Goal: Information Seeking & Learning: Understand process/instructions

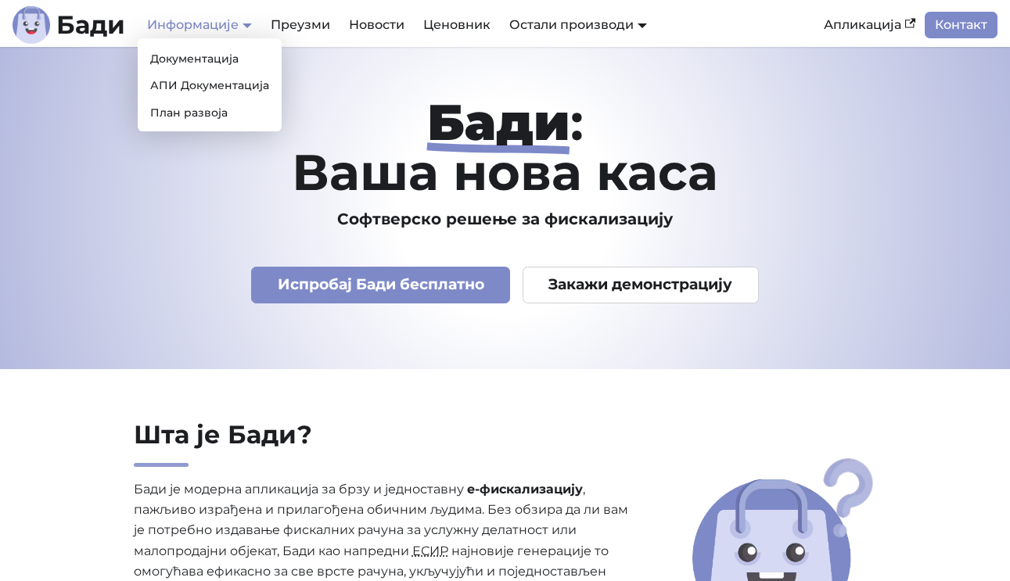
click at [192, 26] on link "Информације" at bounding box center [199, 24] width 105 height 15
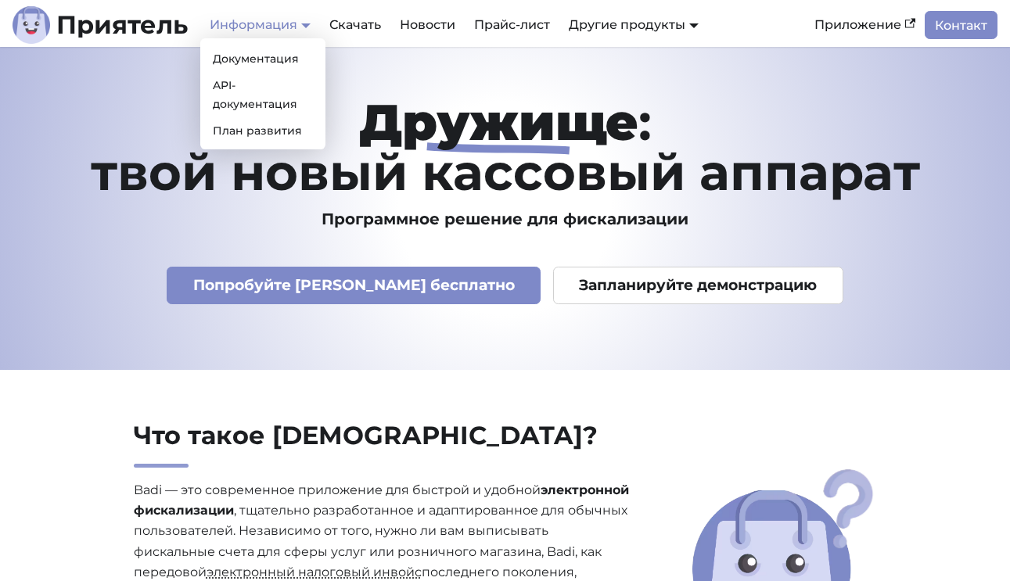
click at [309, 23] on link "Информация" at bounding box center [260, 24] width 101 height 15
click at [239, 59] on font "Документация" at bounding box center [256, 59] width 86 height 14
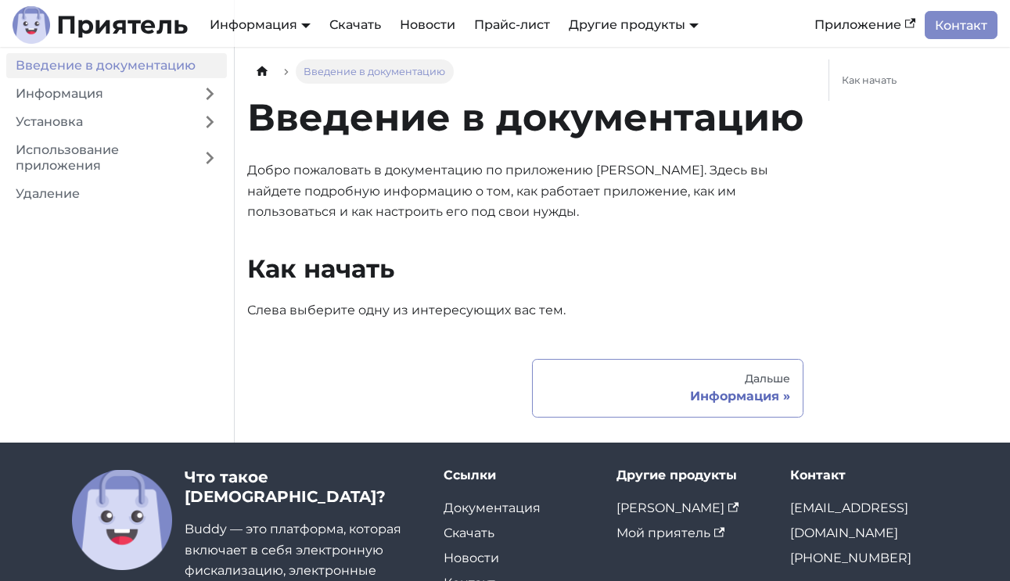
click at [767, 389] on font "Информация" at bounding box center [734, 396] width 89 height 15
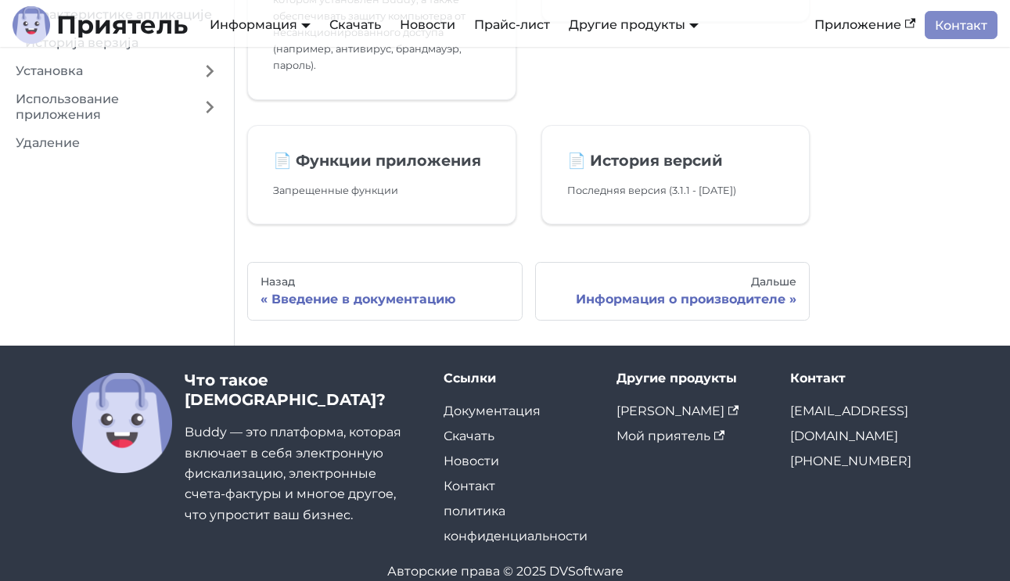
scroll to position [518, 0]
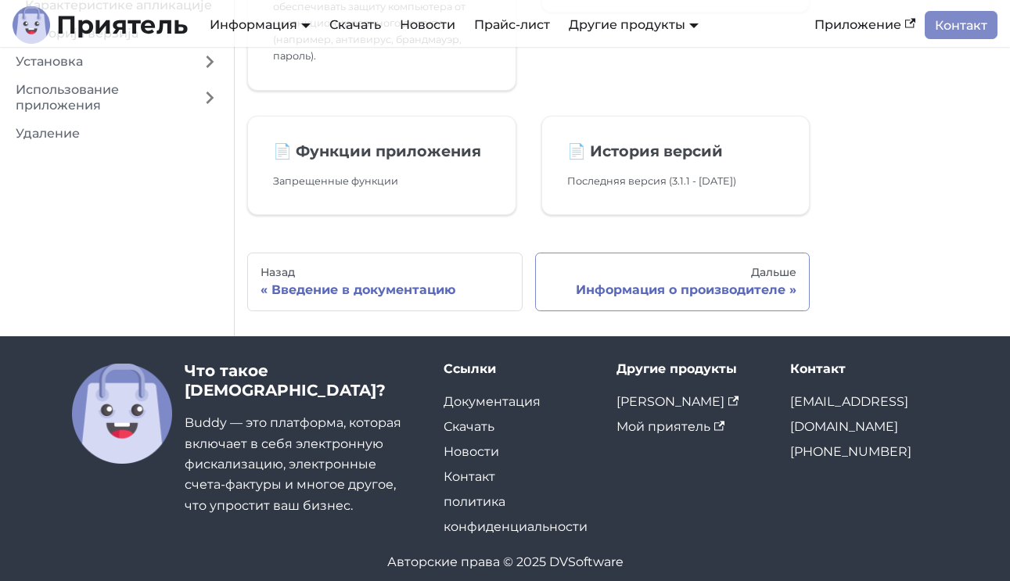
click at [777, 265] on font "Дальше" at bounding box center [773, 272] width 45 height 14
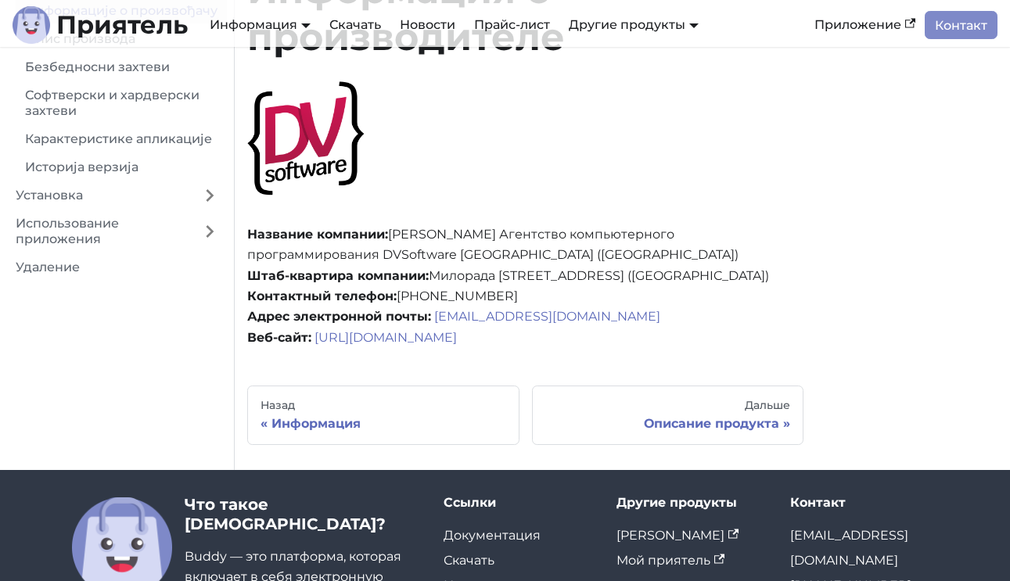
scroll to position [142, 0]
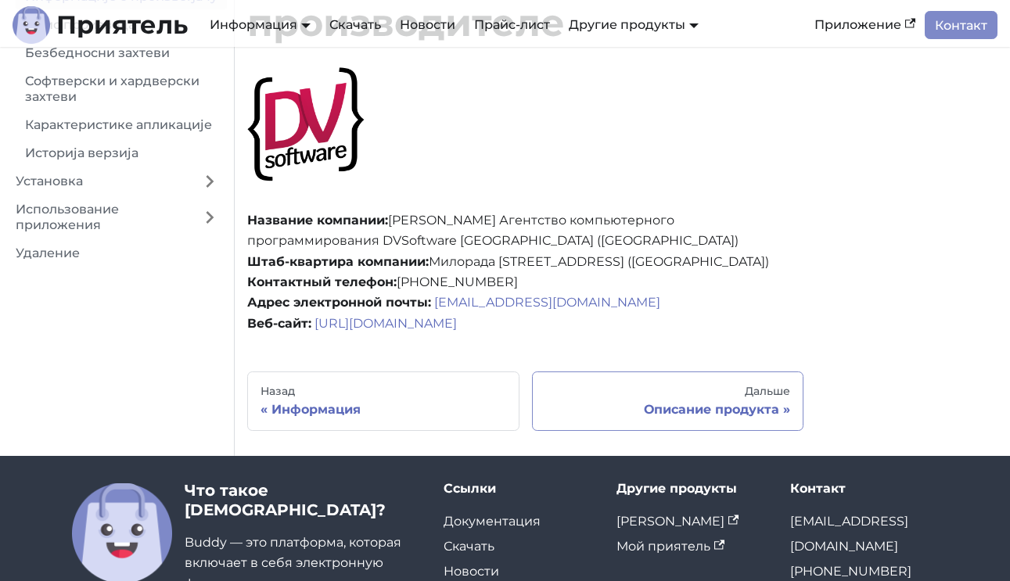
click at [720, 395] on div "Дальше" at bounding box center [668, 392] width 246 height 14
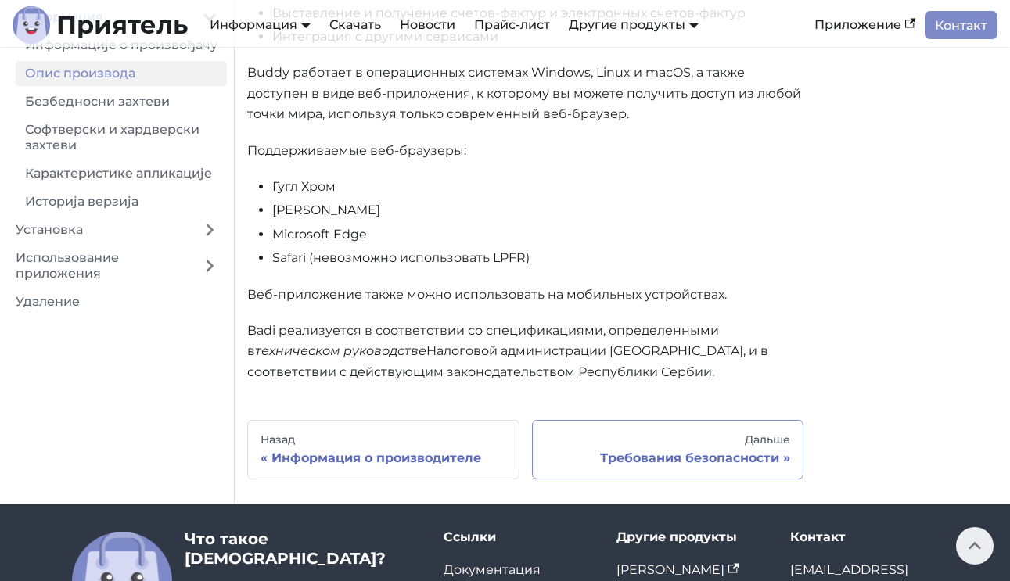
scroll to position [350, 0]
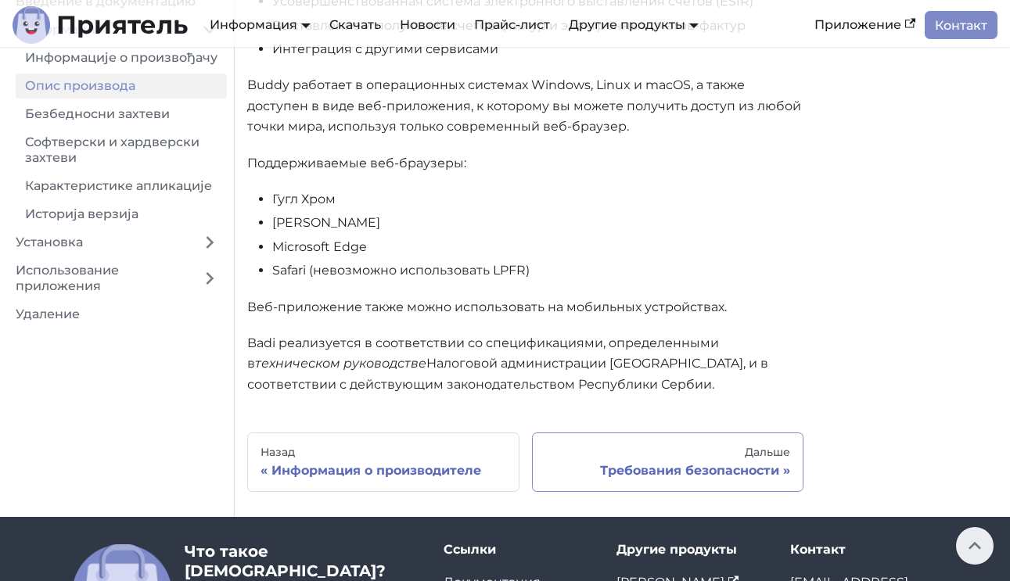
click at [710, 457] on div "Дальше" at bounding box center [668, 453] width 246 height 14
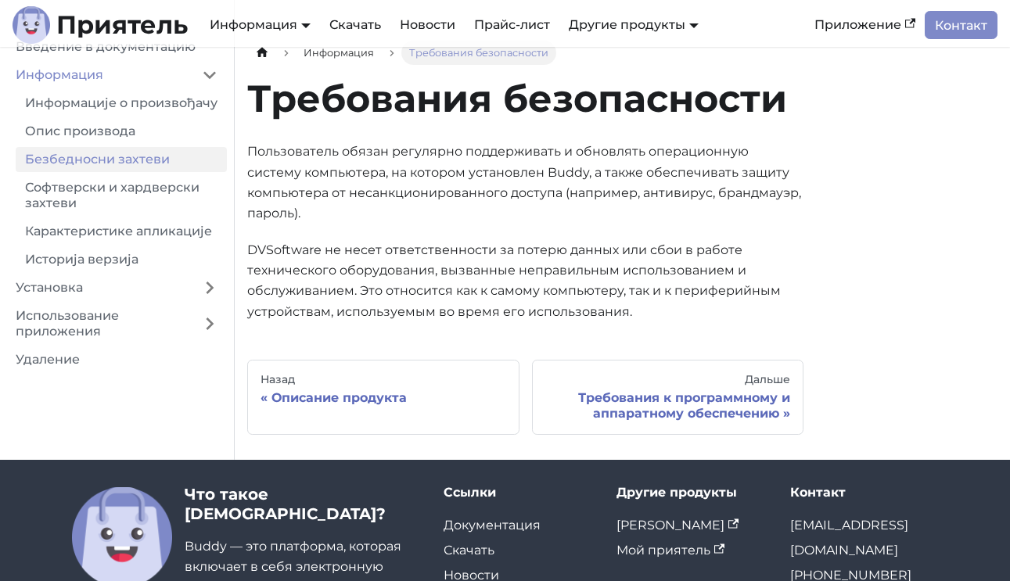
scroll to position [29, 0]
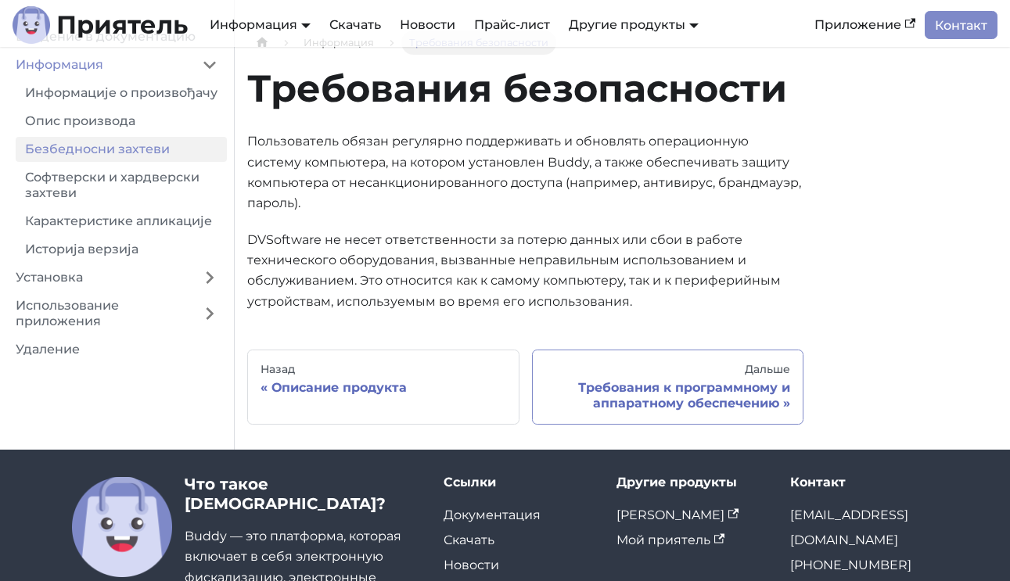
click at [715, 394] on font "Требования к программному и аппаратному обеспечению" at bounding box center [684, 395] width 212 height 30
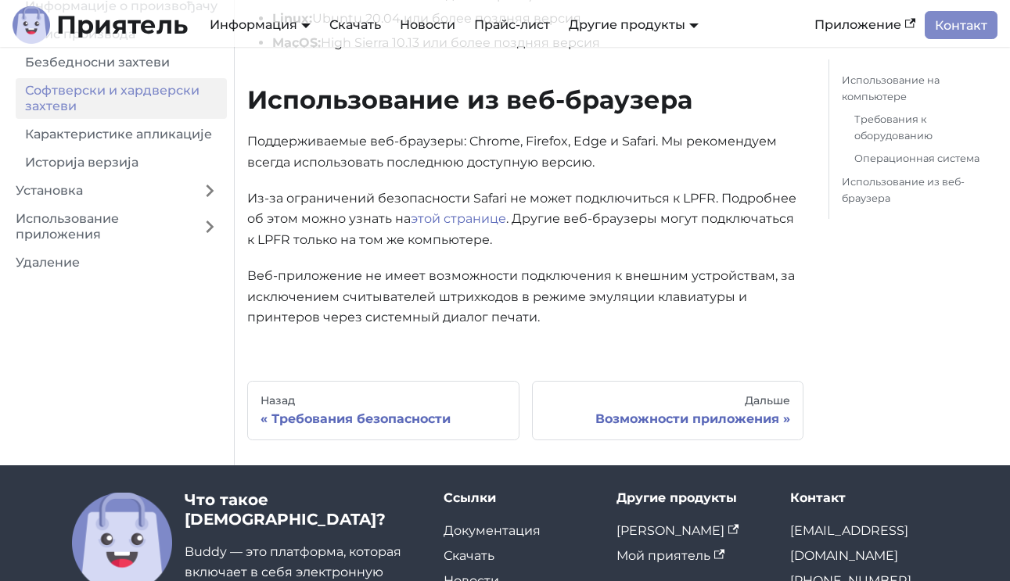
scroll to position [875, 0]
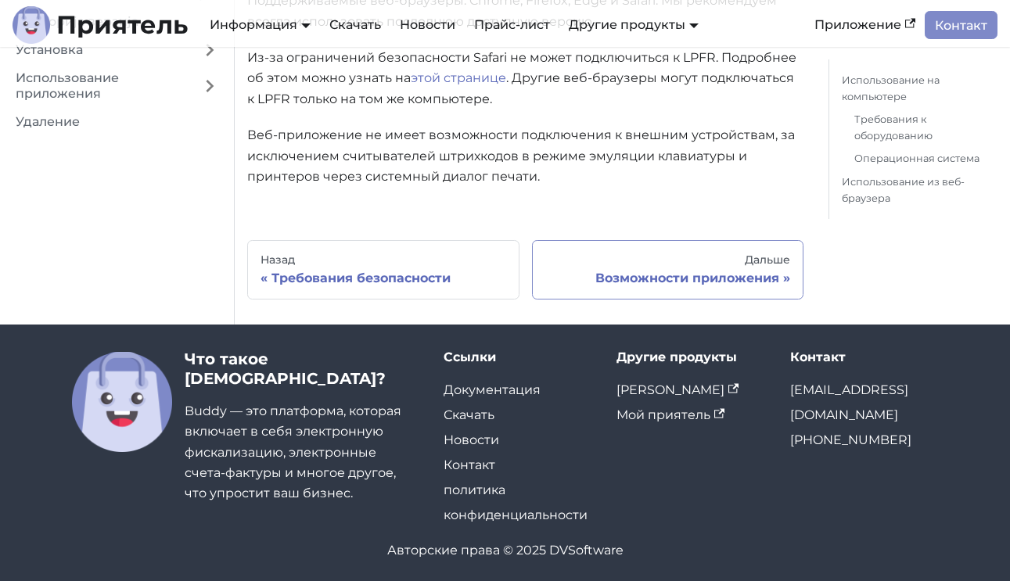
click at [692, 243] on link "Дальше Возможности приложения" at bounding box center [668, 269] width 272 height 59
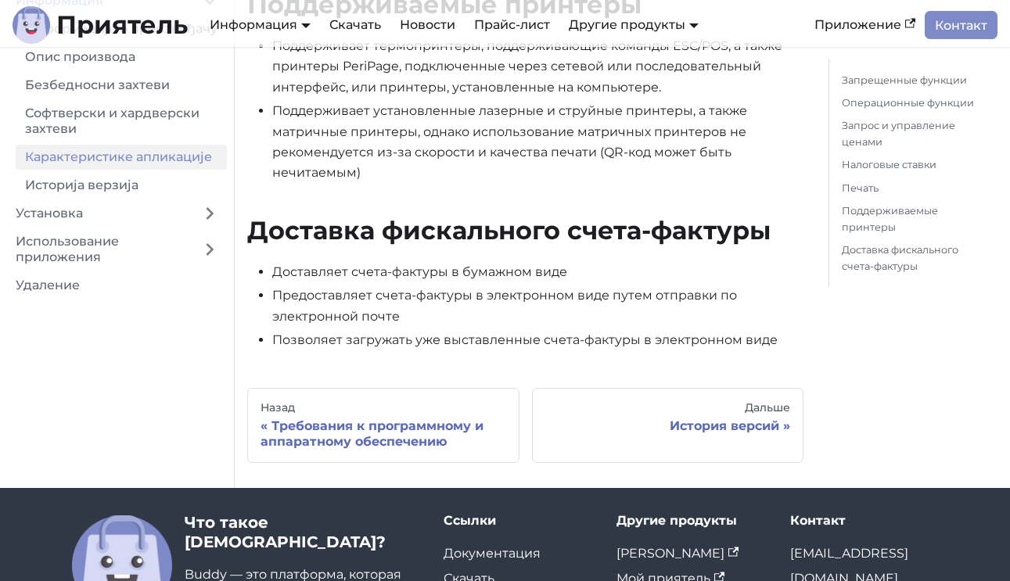
scroll to position [2202, 0]
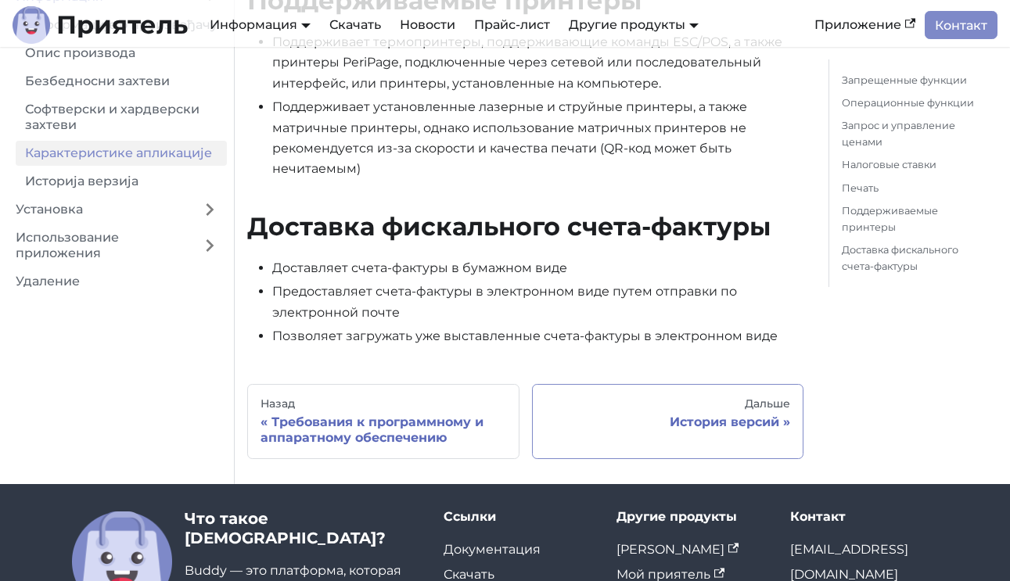
click at [666, 411] on div "Дальше" at bounding box center [668, 404] width 246 height 14
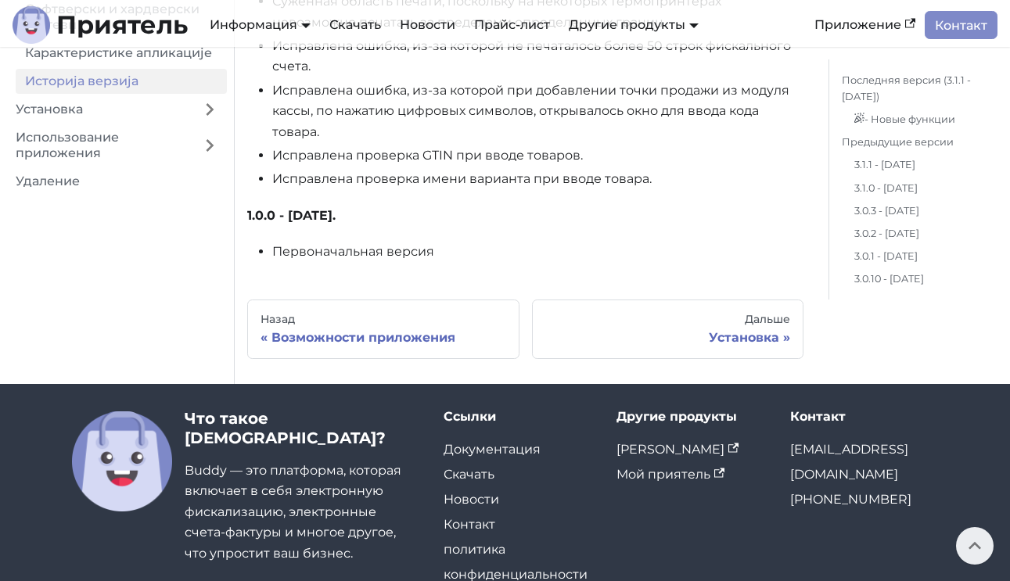
scroll to position [15556, 0]
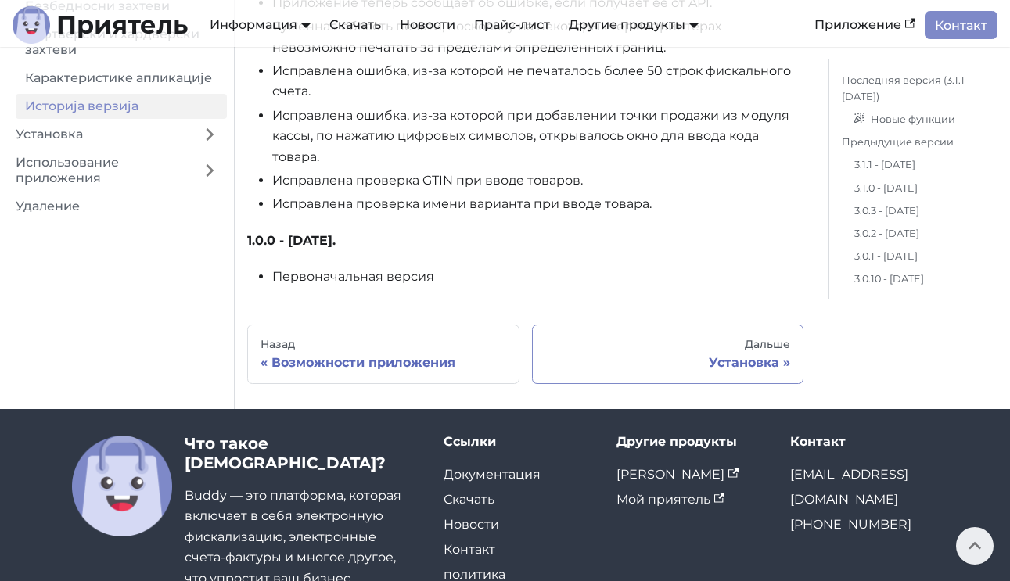
click at [655, 340] on div "Дальше" at bounding box center [668, 345] width 246 height 14
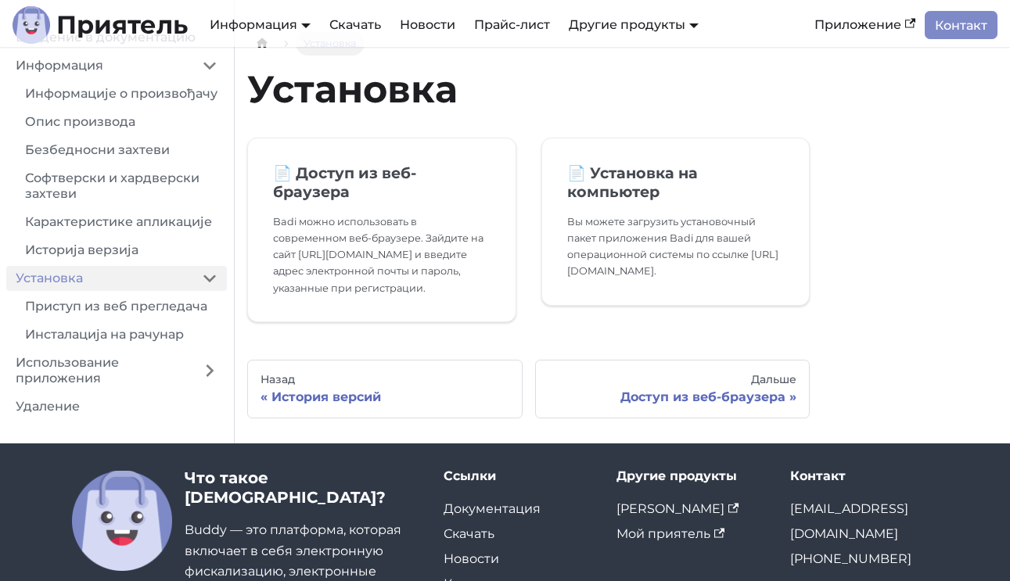
scroll to position [42, 0]
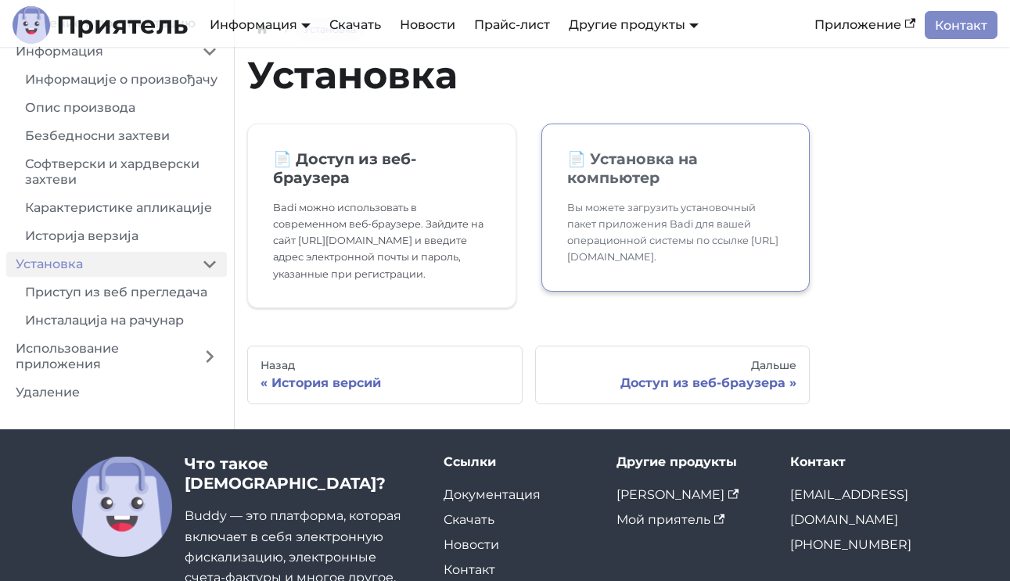
click at [682, 212] on font "Вы можете загрузить установочный пакет приложения Badi для вашей операционной с…" at bounding box center [672, 232] width 211 height 61
click at [680, 359] on div "Дальше" at bounding box center [672, 366] width 249 height 14
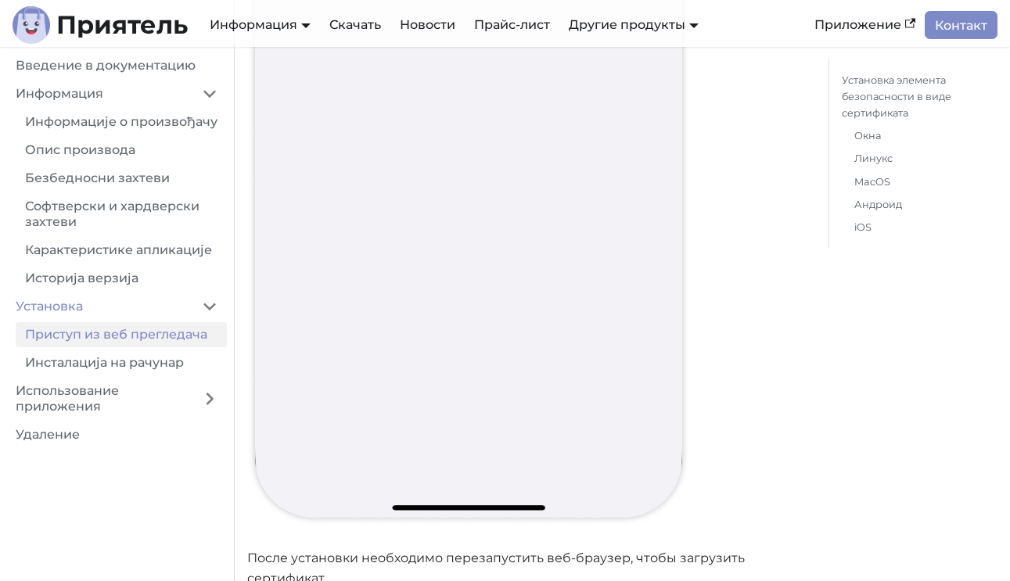
scroll to position [19503, 0]
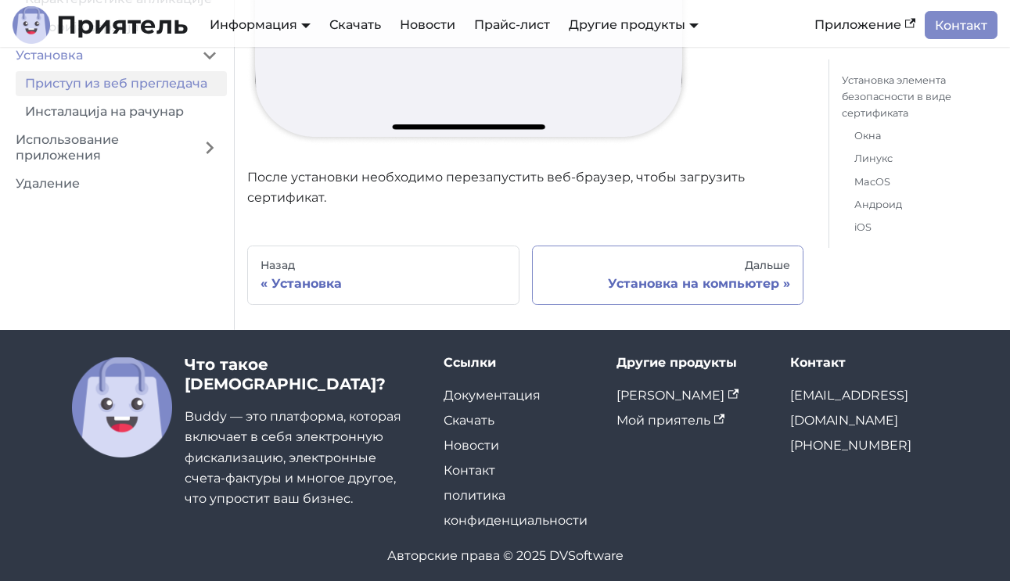
click at [688, 262] on link "Дальше Установка на компьютер" at bounding box center [668, 275] width 272 height 59
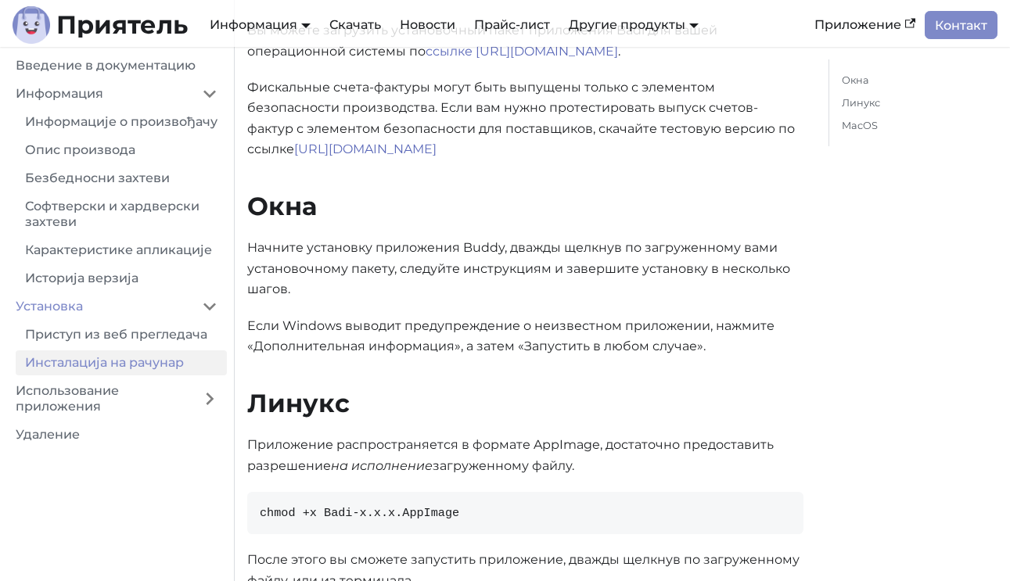
scroll to position [653, 0]
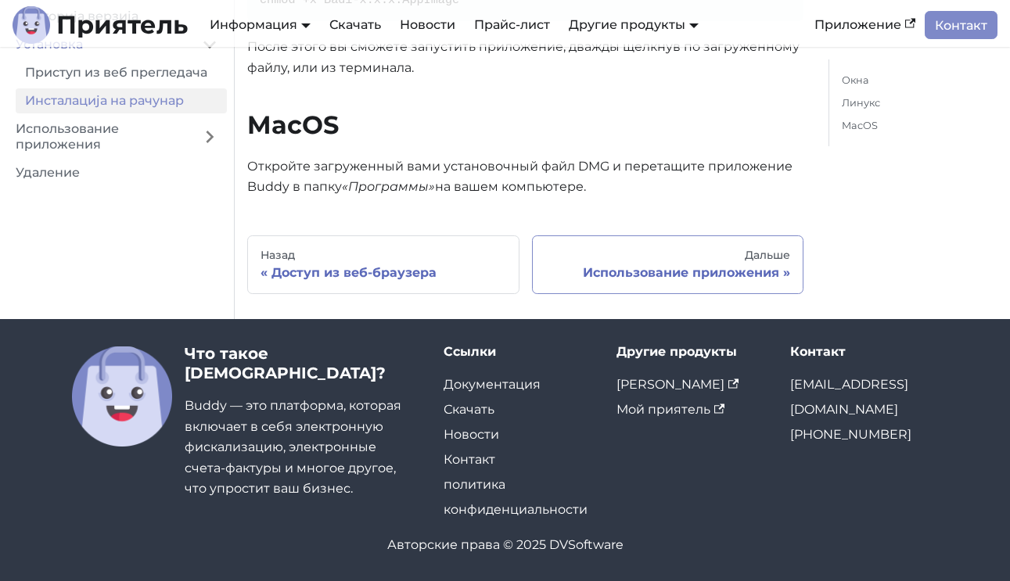
click at [641, 257] on div "Дальше" at bounding box center [668, 256] width 246 height 14
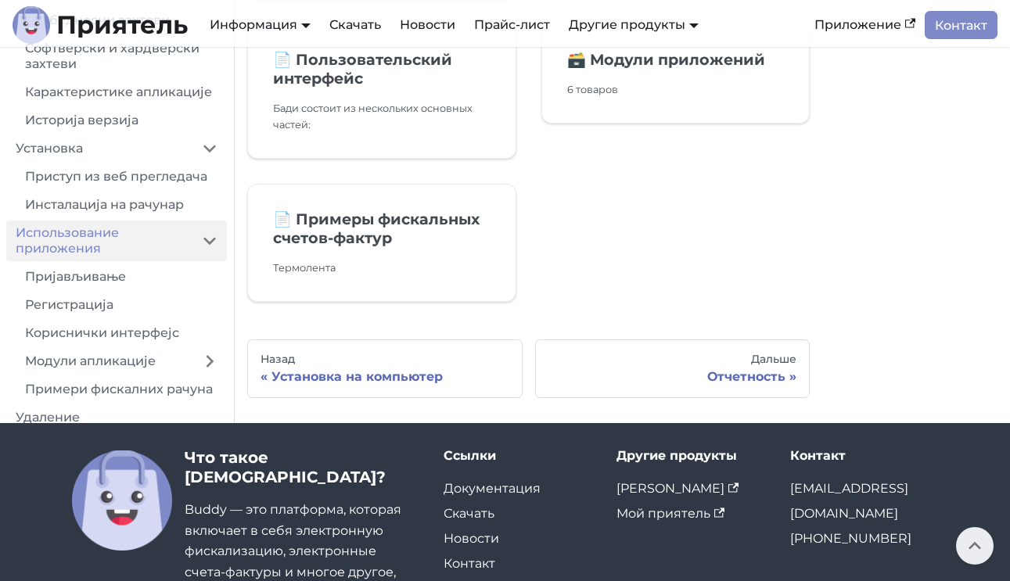
scroll to position [350, 0]
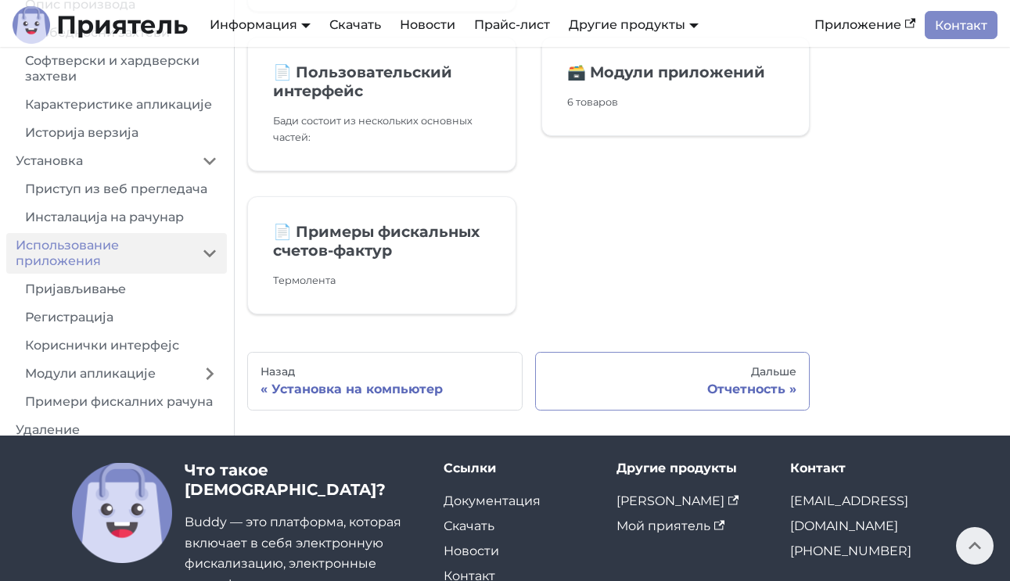
click at [652, 378] on div "Дальше" at bounding box center [672, 372] width 249 height 14
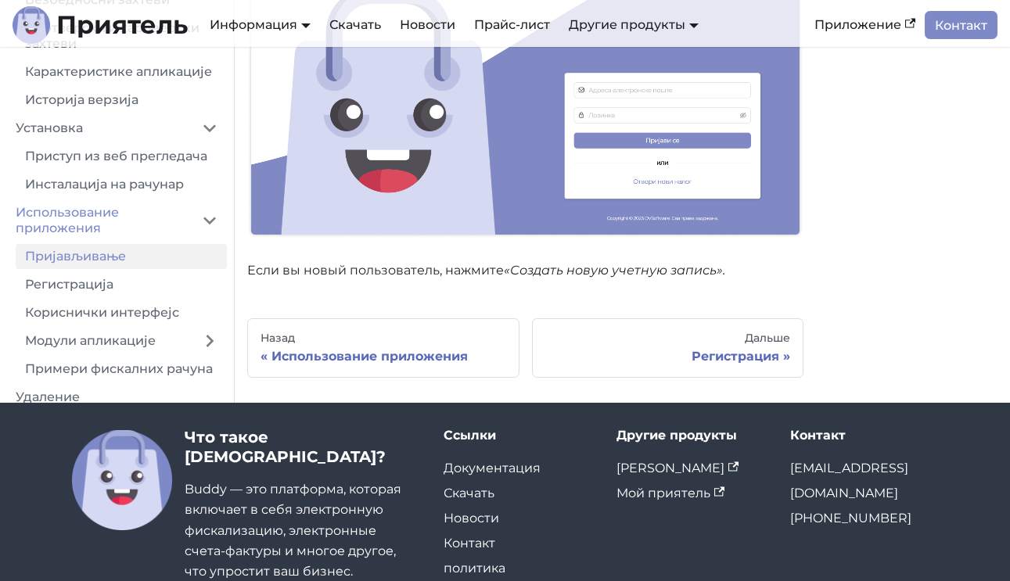
scroll to position [368, 0]
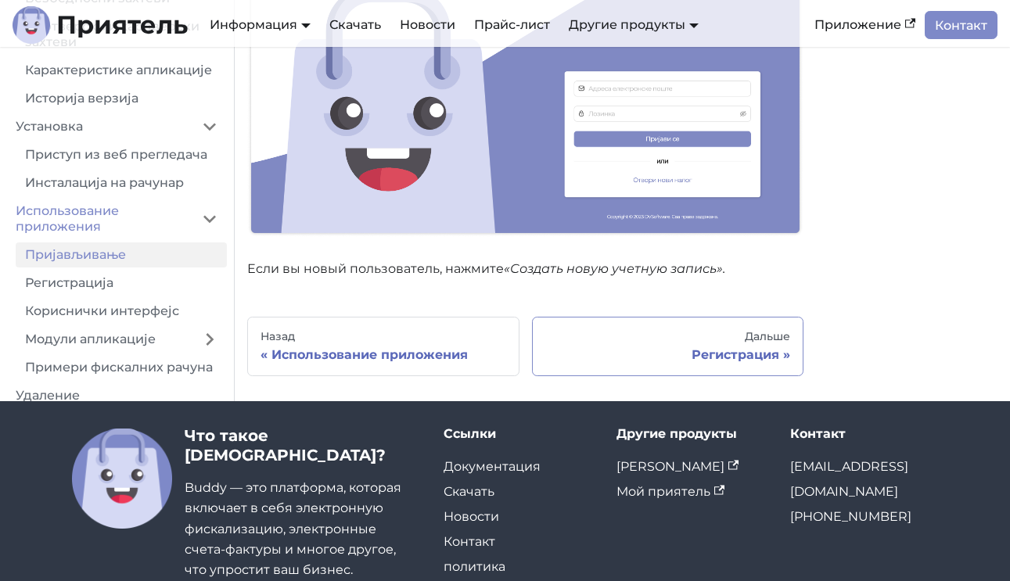
click at [640, 347] on div "Регистрация" at bounding box center [668, 355] width 246 height 16
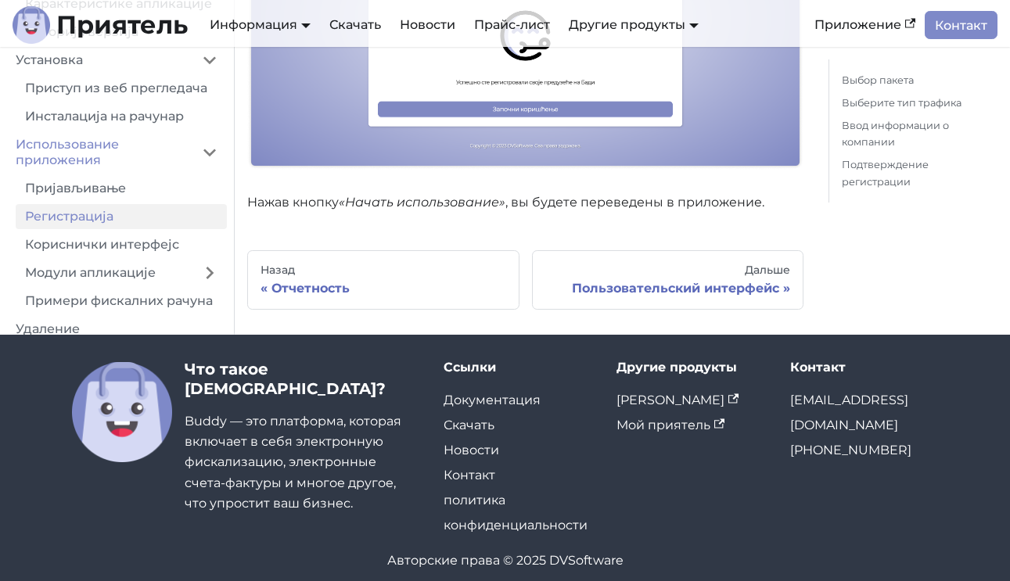
scroll to position [3140, 0]
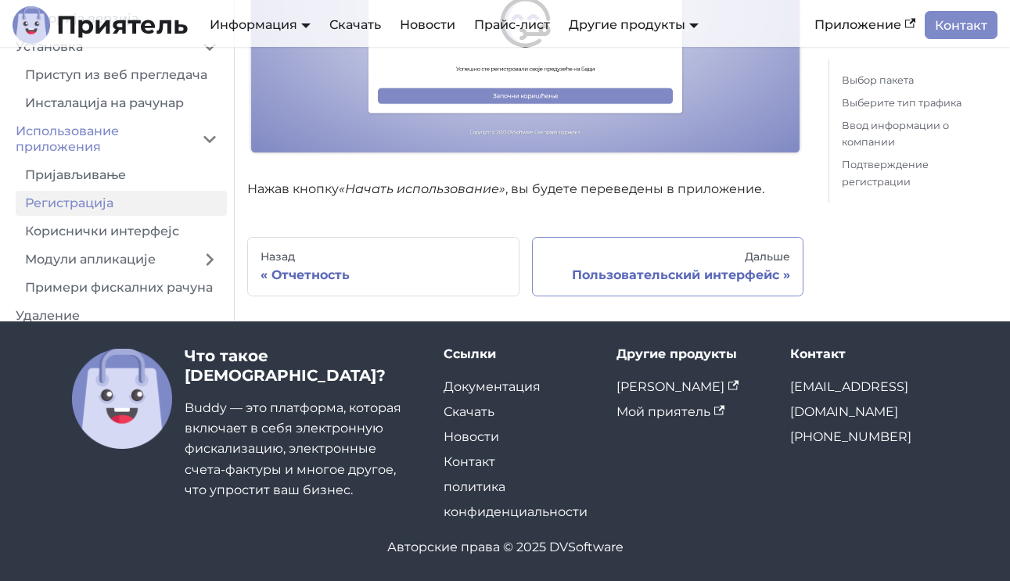
click at [662, 282] on link "Дальше Пользовательский интерфейс" at bounding box center [668, 266] width 272 height 59
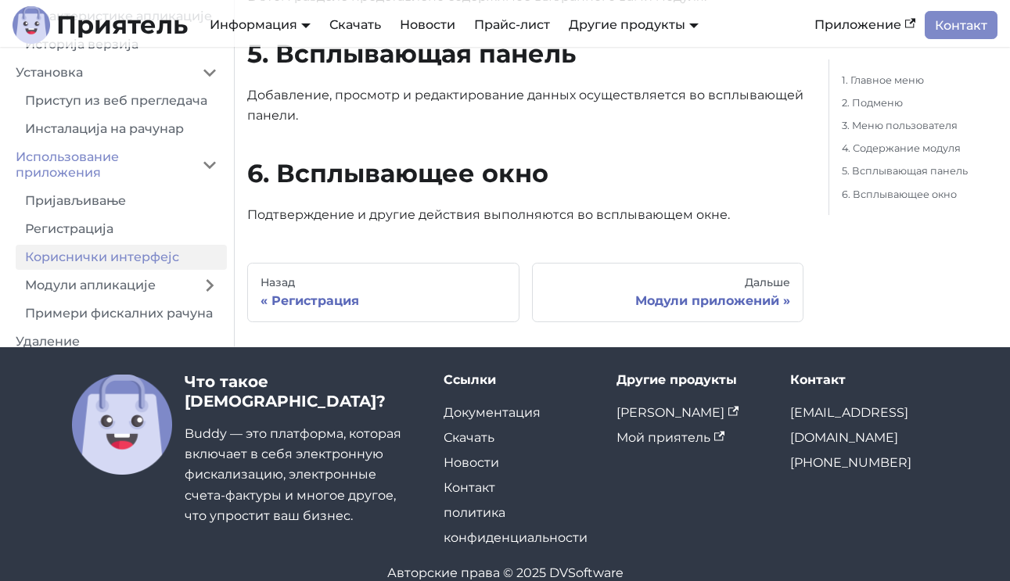
scroll to position [1713, 0]
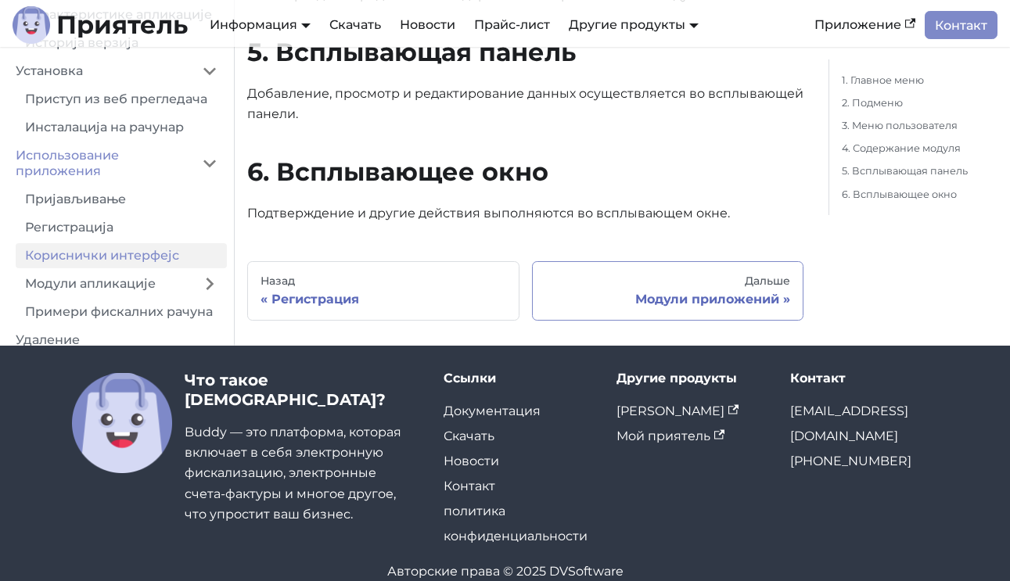
click at [630, 280] on div "Дальше" at bounding box center [668, 281] width 246 height 14
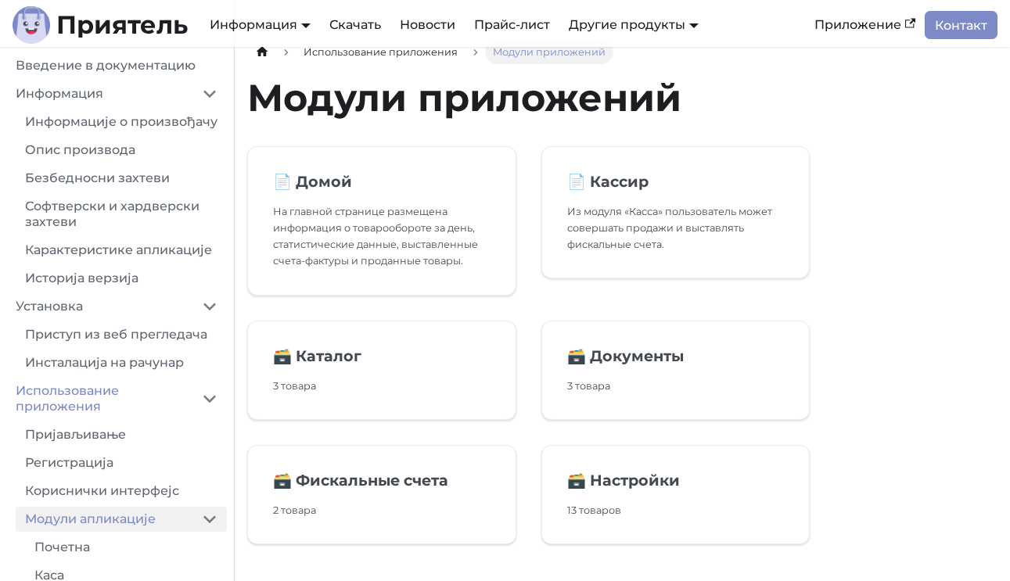
scroll to position [365, 0]
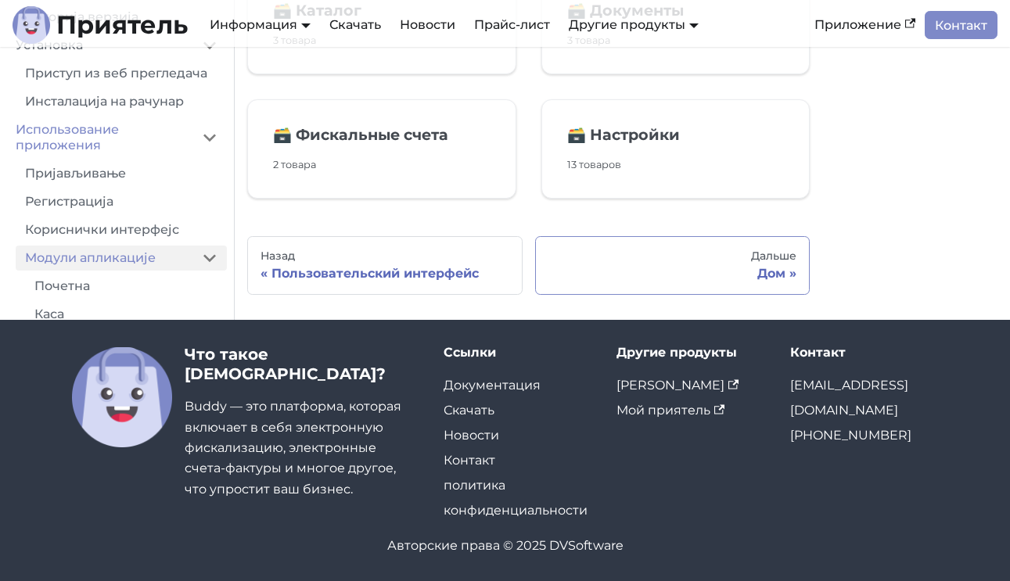
click at [723, 263] on link "Дальше Дом" at bounding box center [672, 265] width 275 height 59
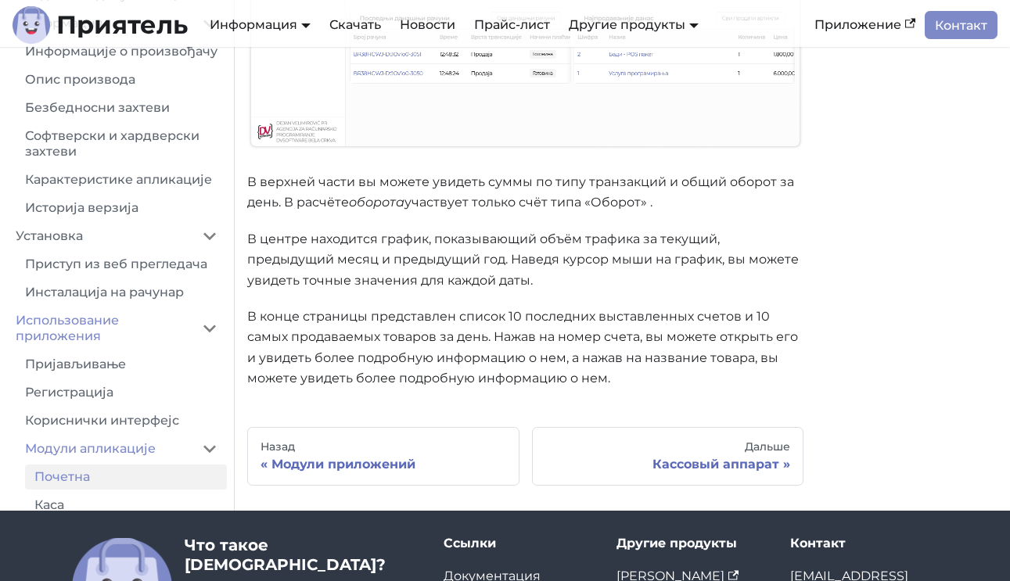
scroll to position [522, 0]
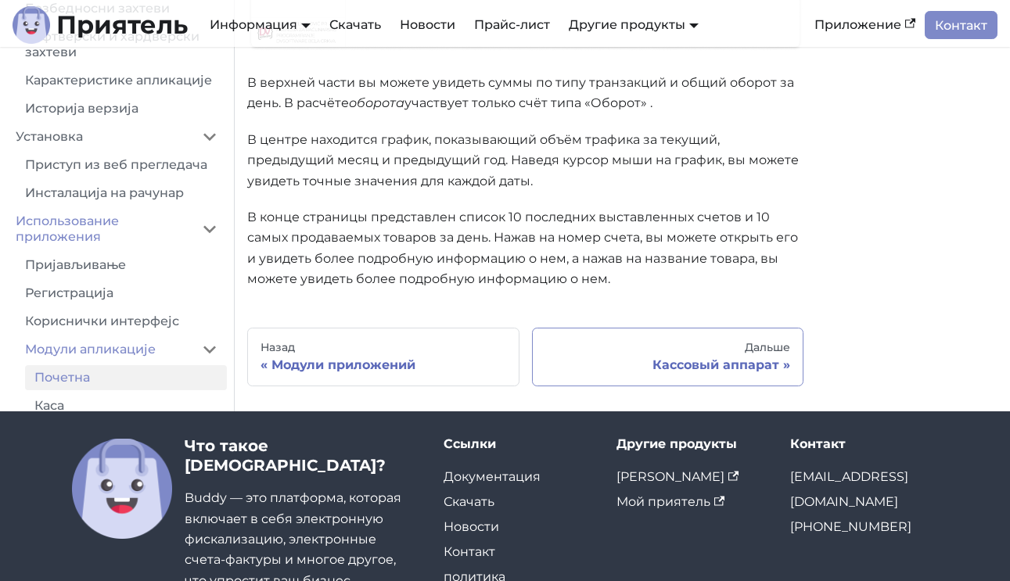
click at [623, 361] on div "Кассовый аппарат" at bounding box center [668, 365] width 246 height 16
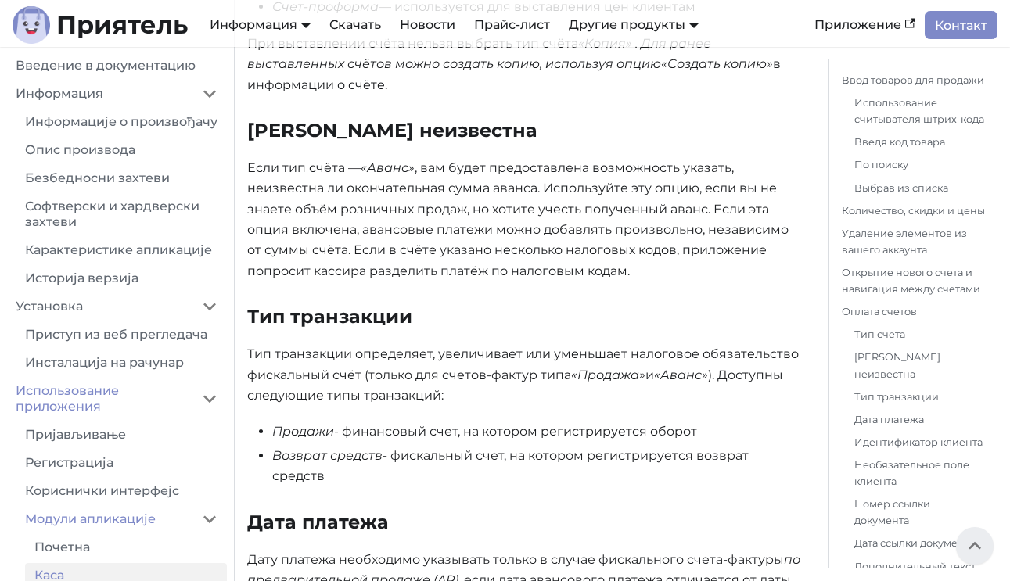
scroll to position [4510, 0]
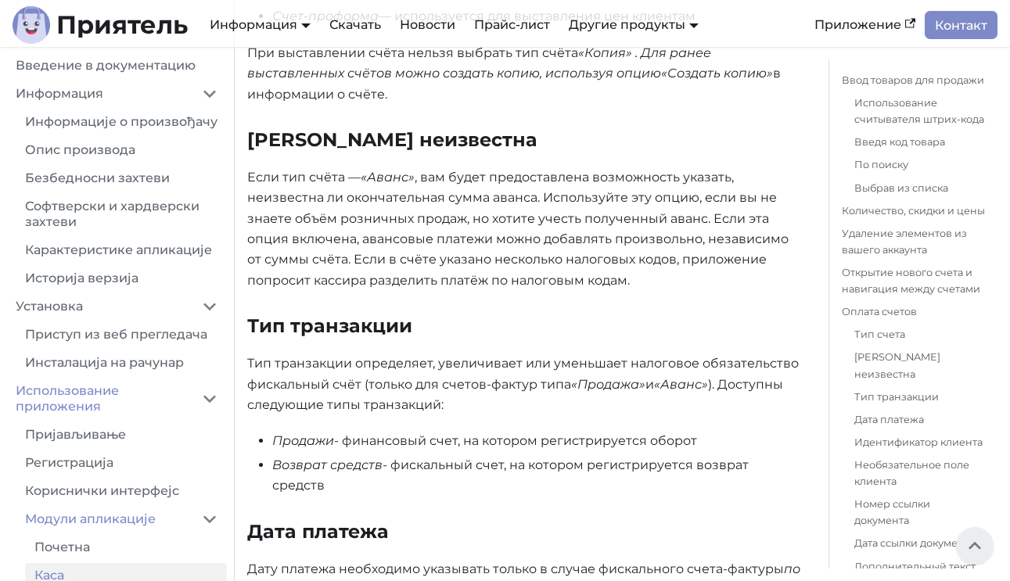
click at [561, 181] on font ", вам будет предоставлена ​​возможность указать, неизвестна ли окончательная су…" at bounding box center [517, 229] width 541 height 118
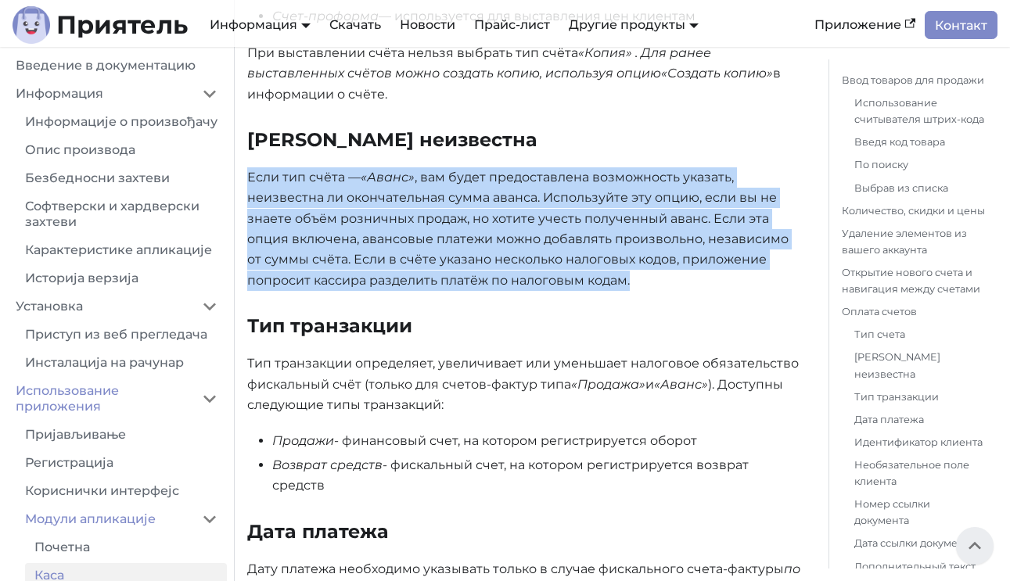
click at [561, 181] on font ", вам будет предоставлена ​​возможность указать, неизвестна ли окончательная су…" at bounding box center [517, 229] width 541 height 118
click at [497, 199] on font ", вам будет предоставлена ​​возможность указать, неизвестна ли окончательная су…" at bounding box center [517, 229] width 541 height 118
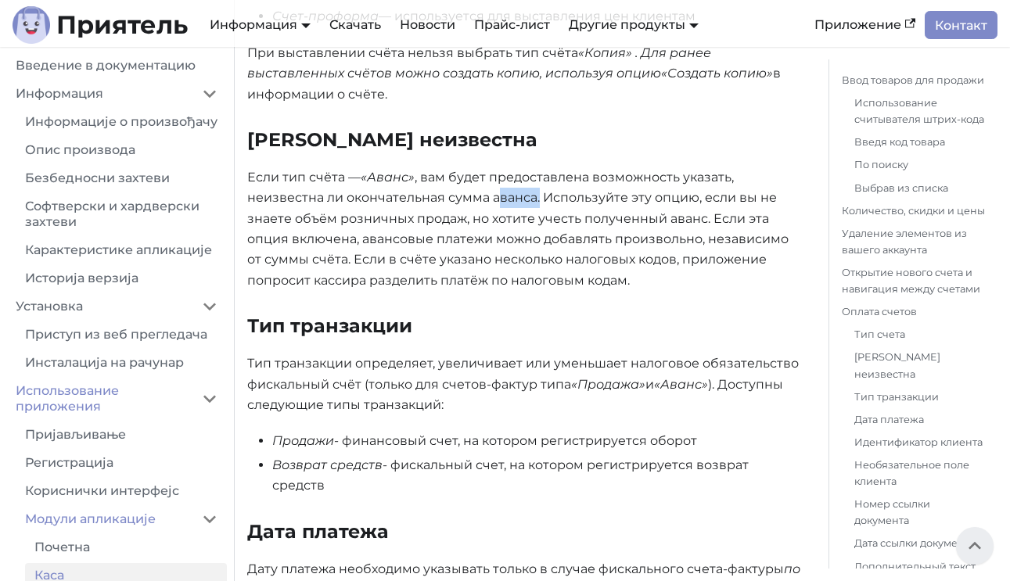
click at [497, 199] on font ", вам будет предоставлена ​​возможность указать, неизвестна ли окончательная су…" at bounding box center [517, 229] width 541 height 118
click at [569, 179] on font ", вам будет предоставлена ​​возможность указать, неизвестна ли окончательная су…" at bounding box center [517, 229] width 541 height 118
click at [587, 192] on font ", вам будет предоставлена ​​возможность указать, неизвестна ли окончательная су…" at bounding box center [517, 229] width 541 height 118
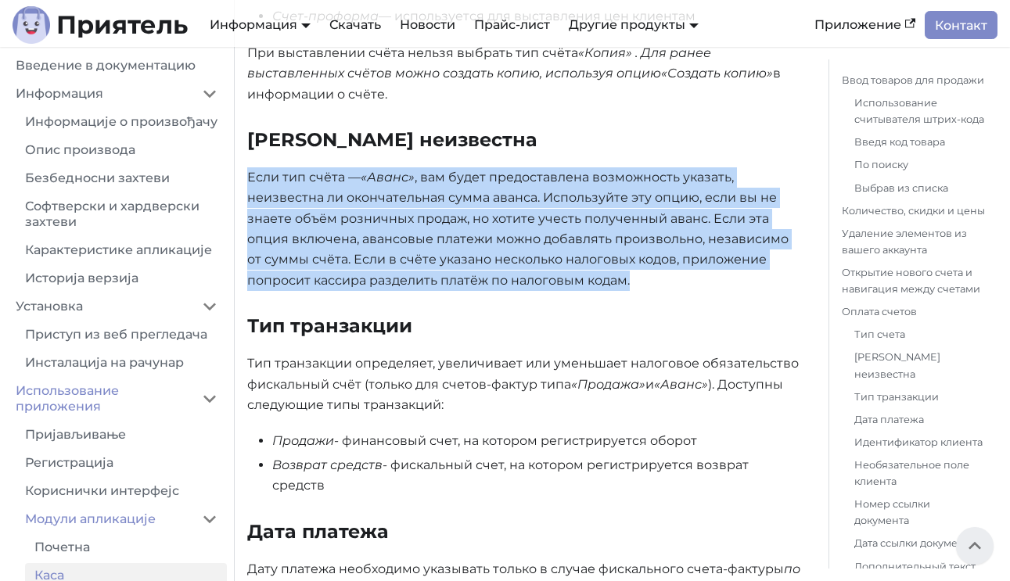
click at [587, 192] on font ", вам будет предоставлена ​​возможность указать, неизвестна ли окончательная су…" at bounding box center [517, 229] width 541 height 118
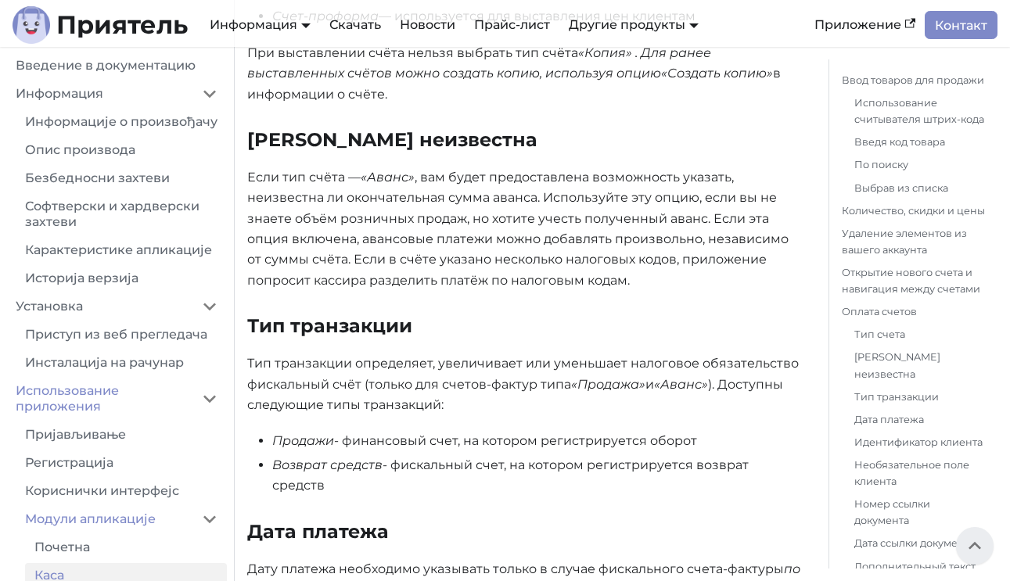
click at [545, 210] on font ", вам будет предоставлена ​​возможность указать, неизвестна ли окончательная су…" at bounding box center [517, 229] width 541 height 118
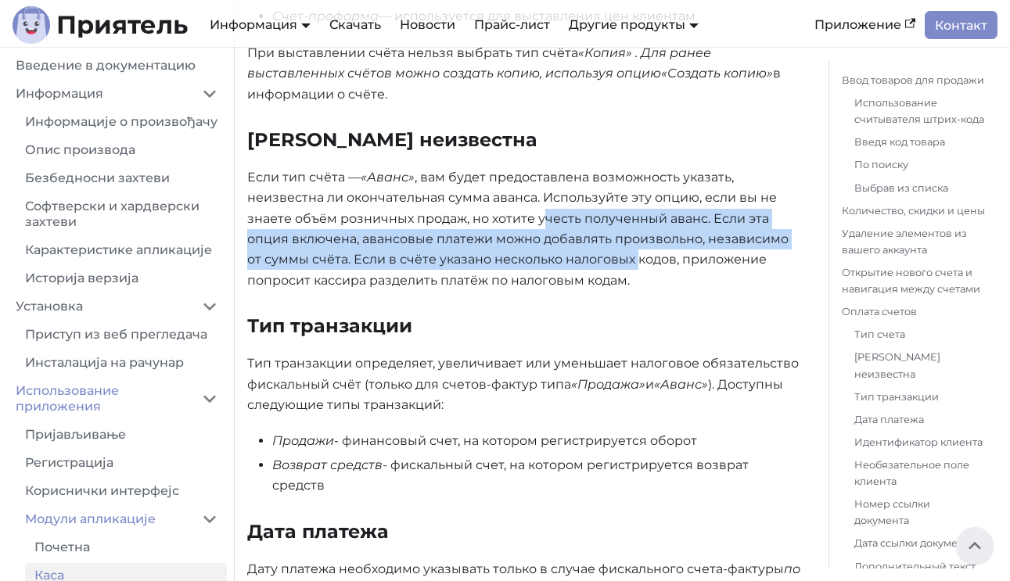
drag, startPoint x: 545, startPoint y: 210, endPoint x: 604, endPoint y: 262, distance: 79.2
click at [604, 262] on font ", вам будет предоставлена ​​возможность указать, неизвестна ли окончательная су…" at bounding box center [517, 229] width 541 height 118
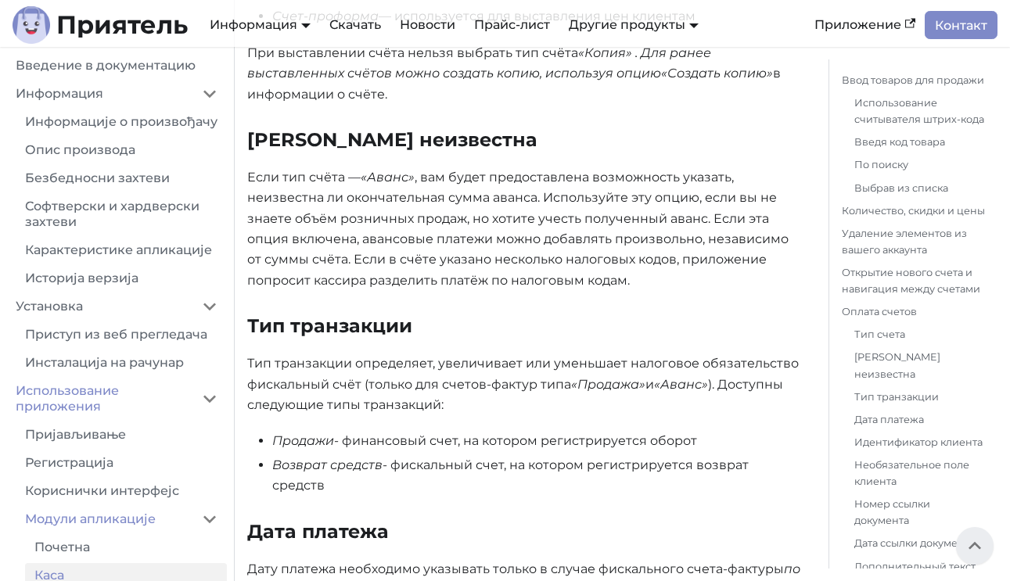
click at [572, 205] on p "Если тип счёта — «Аванс» , вам будет предоставлена ​​возможность указать, неизв…" at bounding box center [525, 229] width 556 height 124
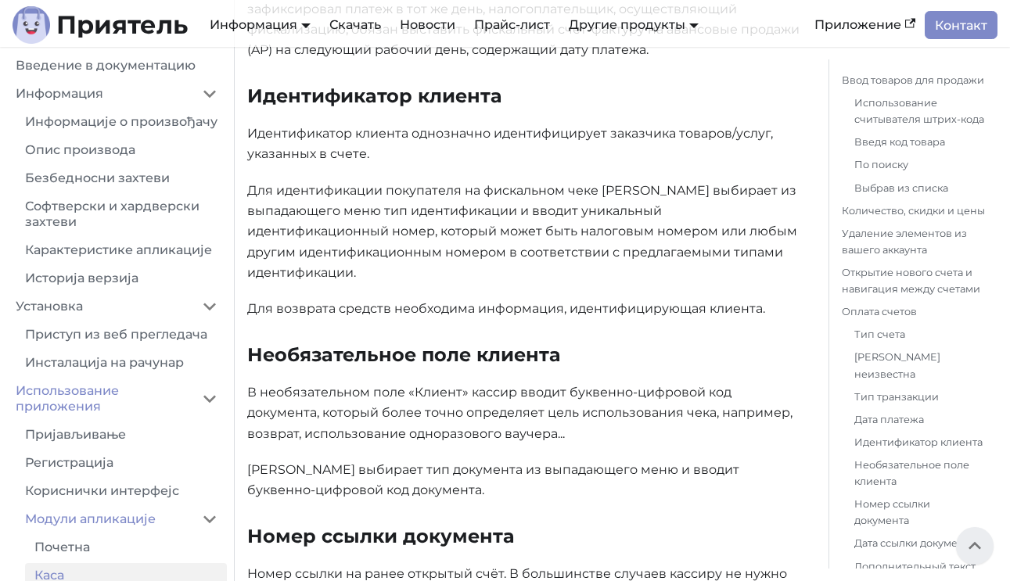
scroll to position [5185, 0]
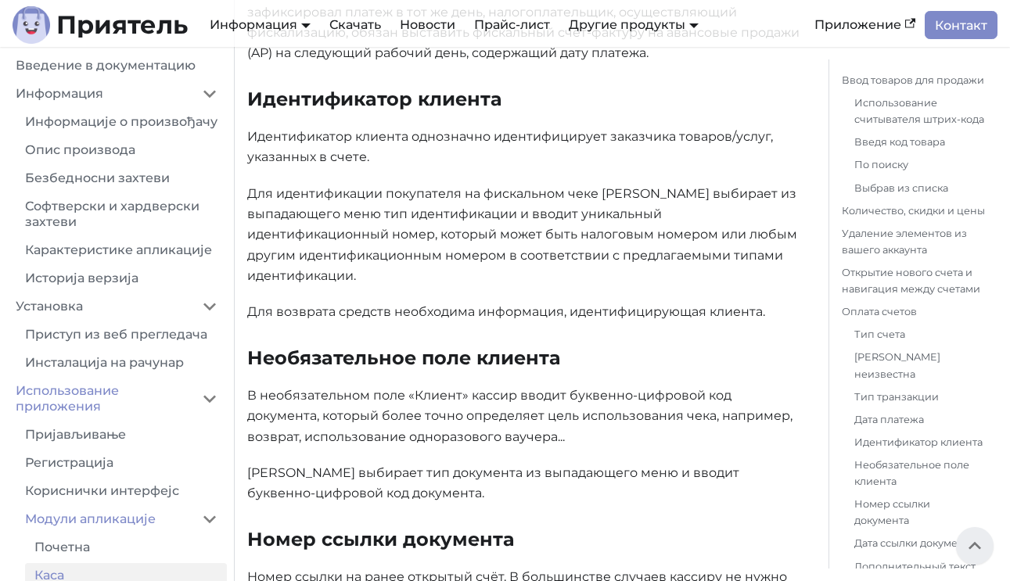
click at [565, 186] on font "Для идентификации покупателя на фискальном чеке кассир выбирает из выпадающего …" at bounding box center [522, 235] width 550 height 98
click at [558, 186] on font "Для идентификации покупателя на фискальном чеке кассир выбирает из выпадающего …" at bounding box center [522, 235] width 550 height 98
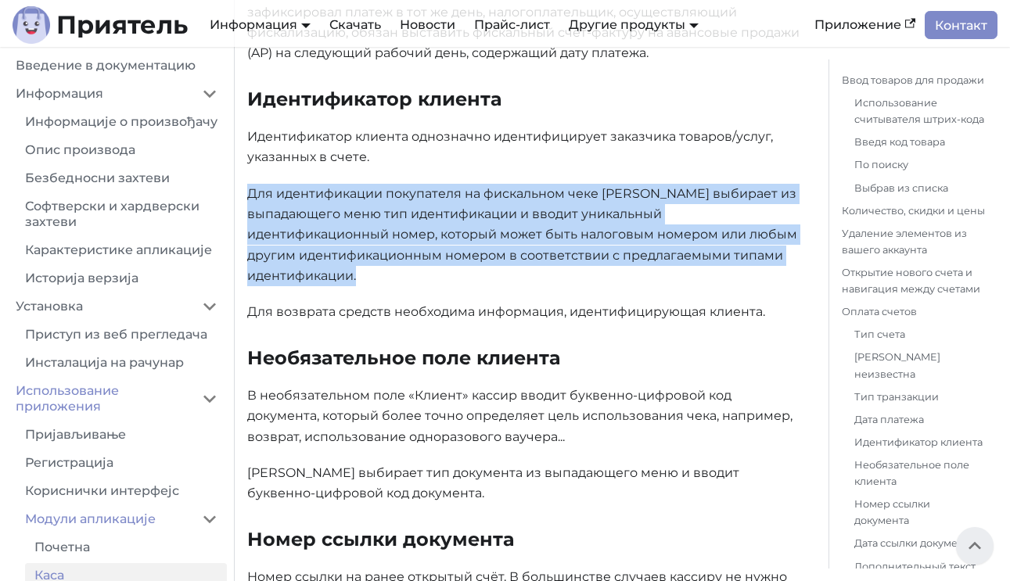
click at [558, 186] on font "Для идентификации покупателя на фискальном чеке кассир выбирает из выпадающего …" at bounding box center [522, 235] width 550 height 98
click at [513, 184] on p "Для идентификации покупателя на фискальном чеке кассир выбирает из выпадающего …" at bounding box center [525, 235] width 556 height 103
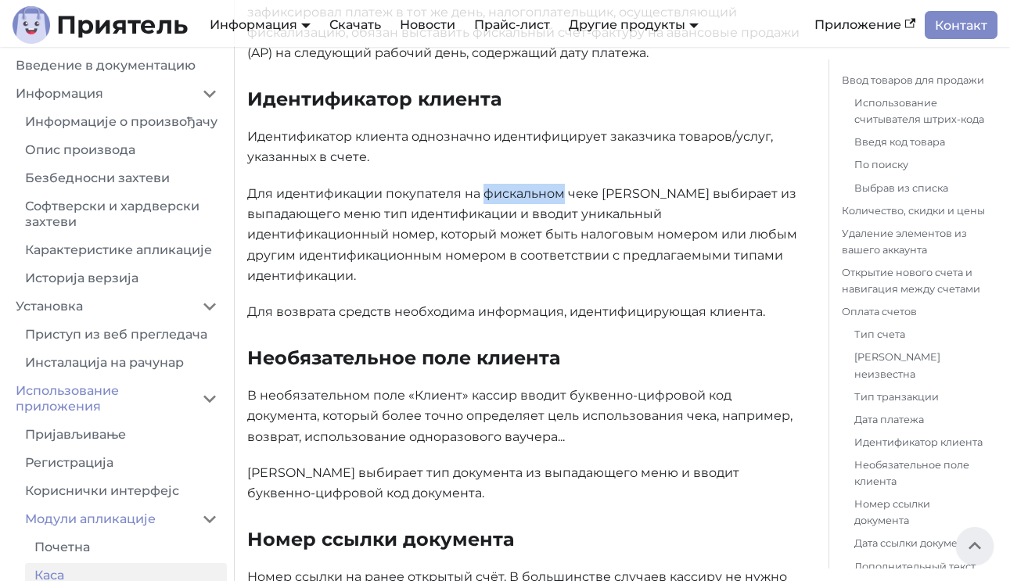
click at [513, 184] on p "Для идентификации покупателя на фискальном чеке кассир выбирает из выпадающего …" at bounding box center [525, 235] width 556 height 103
click at [488, 190] on font "Для идентификации покупателя на фискальном чеке кассир выбирает из выпадающего …" at bounding box center [522, 235] width 550 height 98
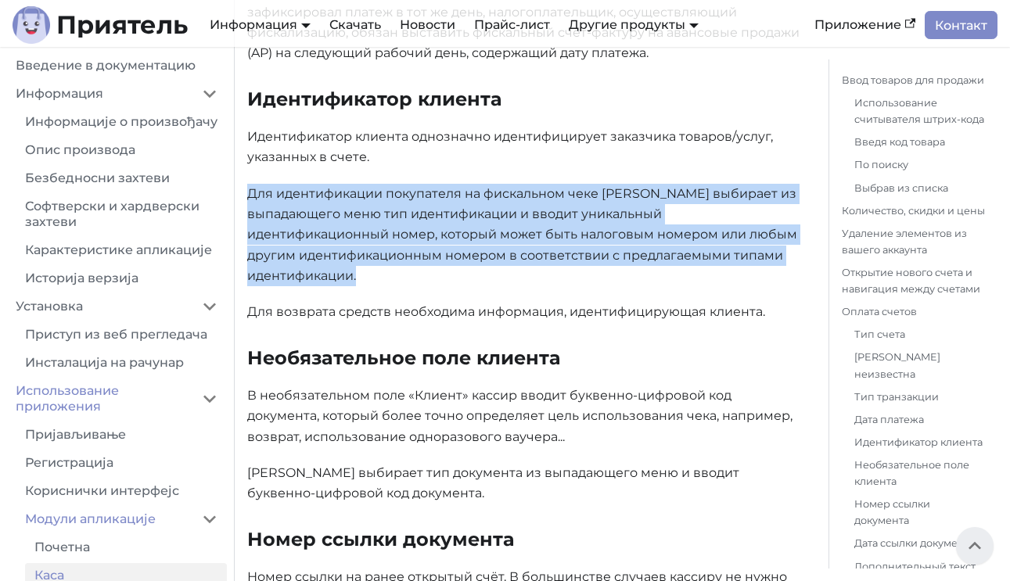
click at [488, 190] on font "Для идентификации покупателя на фискальном чеке кассир выбирает из выпадающего …" at bounding box center [522, 235] width 550 height 98
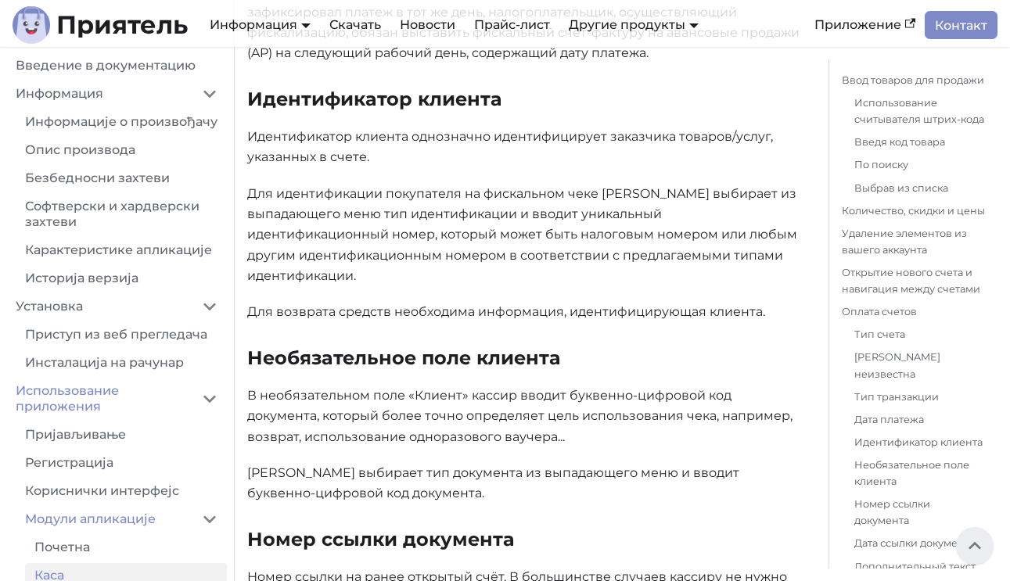
click at [480, 212] on font "Для идентификации покупателя на фискальном чеке кассир выбирает из выпадающего …" at bounding box center [522, 235] width 550 height 98
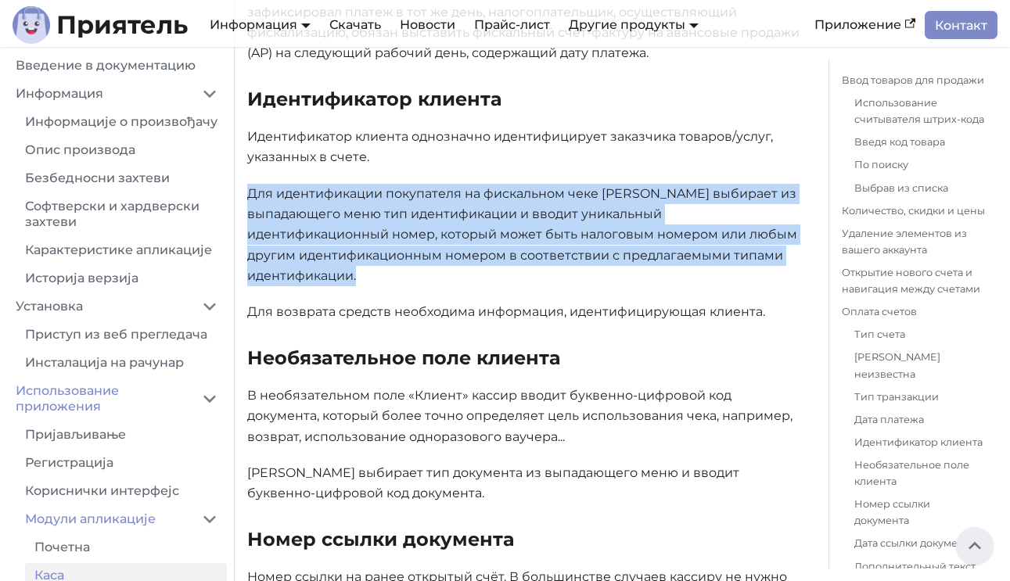
click at [480, 212] on font "Для идентификации покупателя на фискальном чеке кассир выбирает из выпадающего …" at bounding box center [522, 235] width 550 height 98
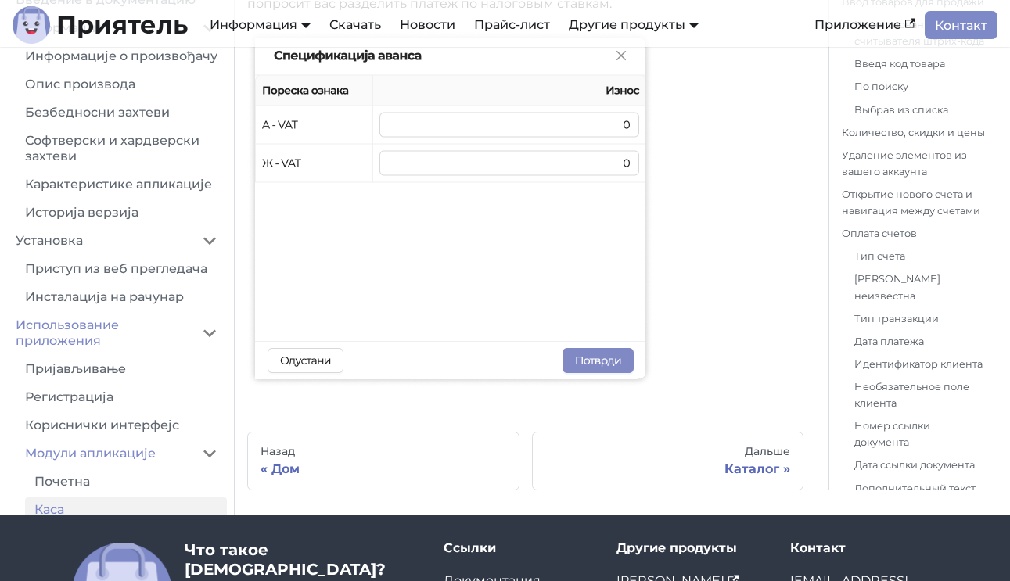
scroll to position [8316, 0]
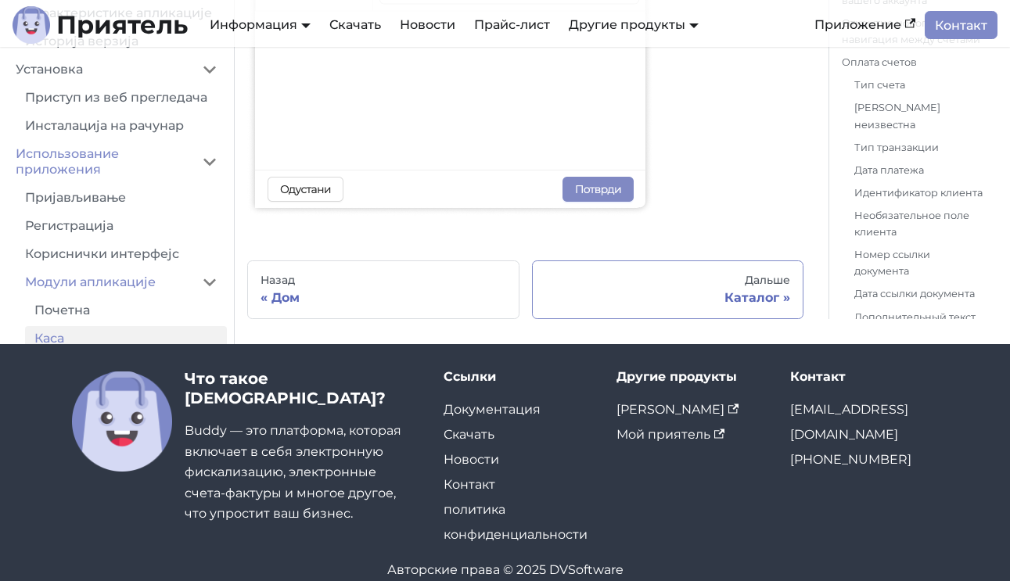
click at [631, 274] on div "Дальше" at bounding box center [668, 281] width 246 height 14
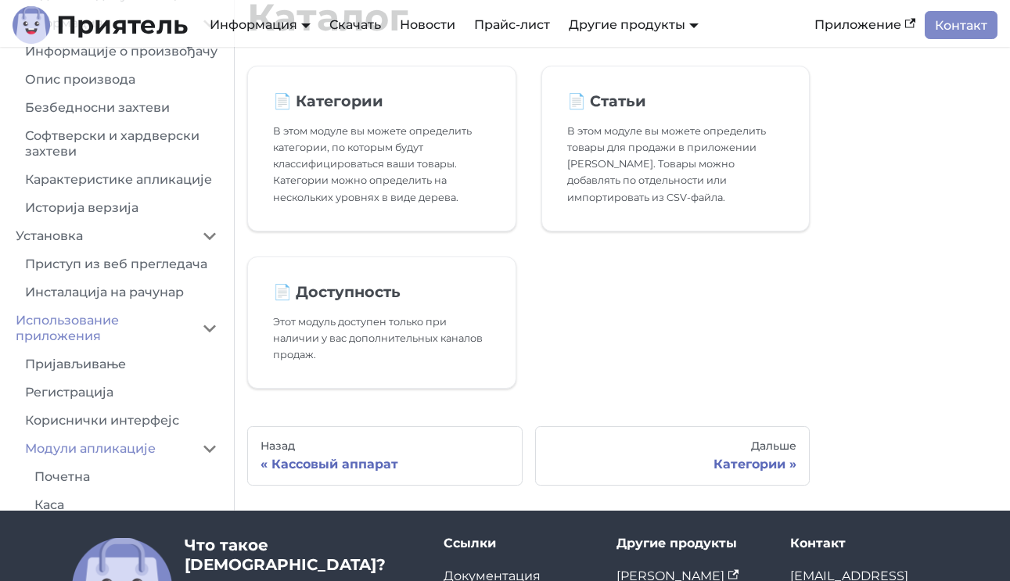
scroll to position [106, 0]
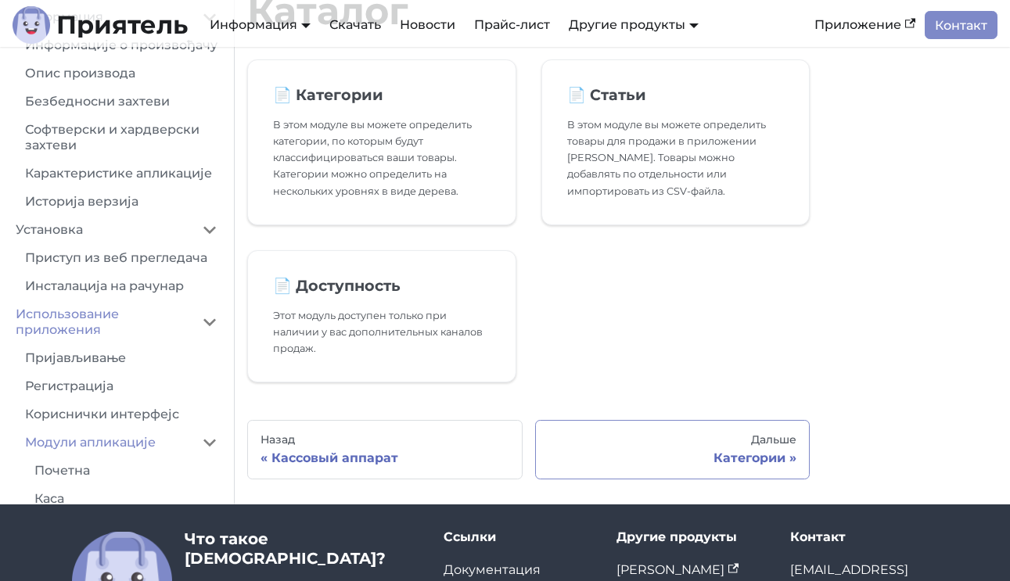
click at [653, 450] on div "Категории" at bounding box center [672, 458] width 249 height 16
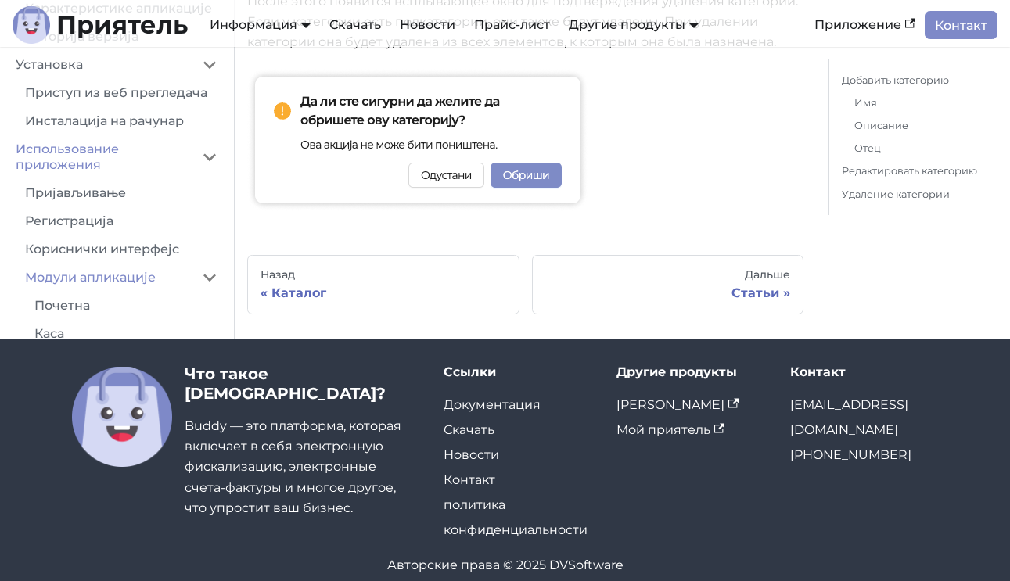
scroll to position [1683, 0]
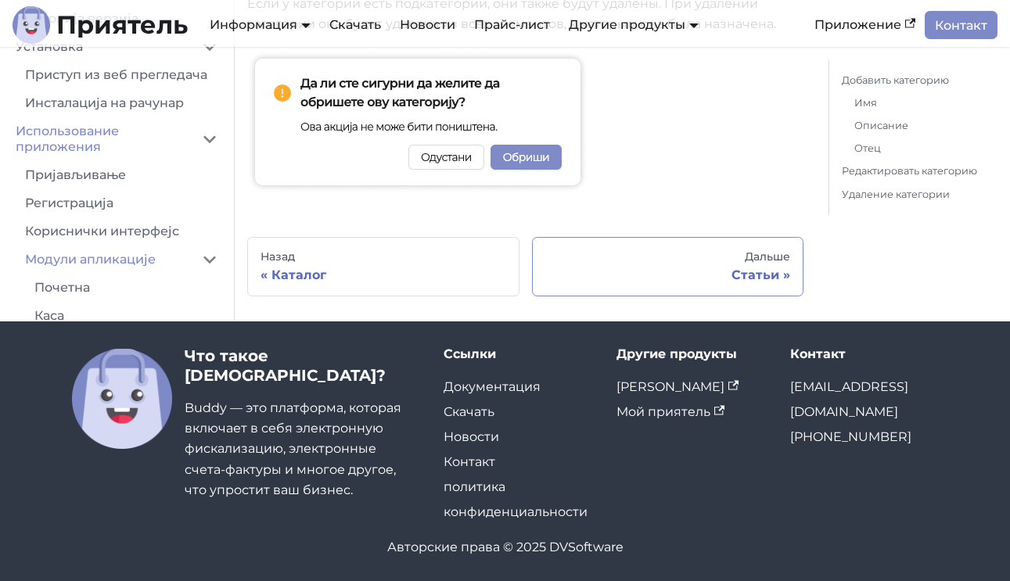
click at [637, 267] on div "Статьи" at bounding box center [668, 275] width 246 height 16
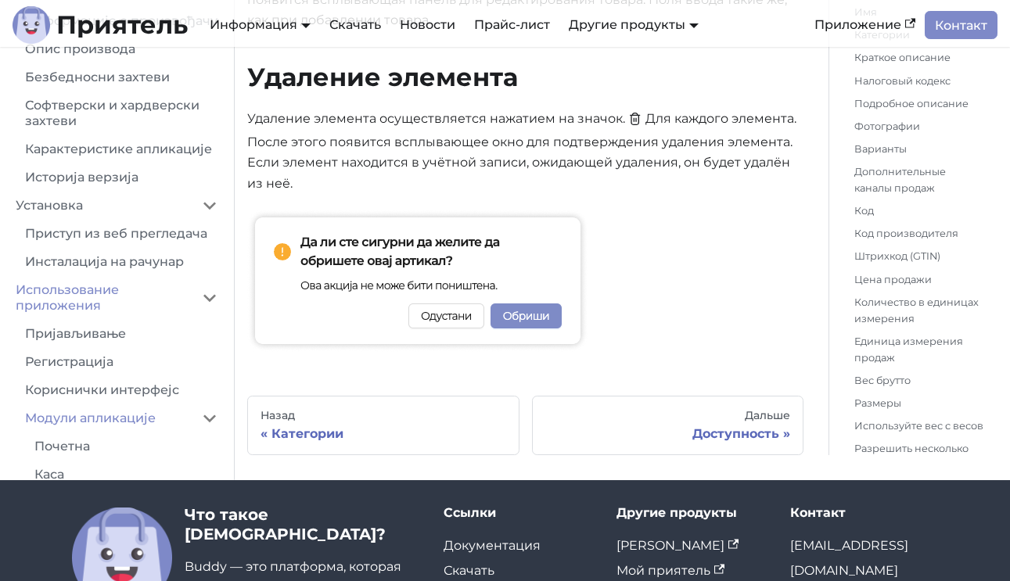
scroll to position [6517, 0]
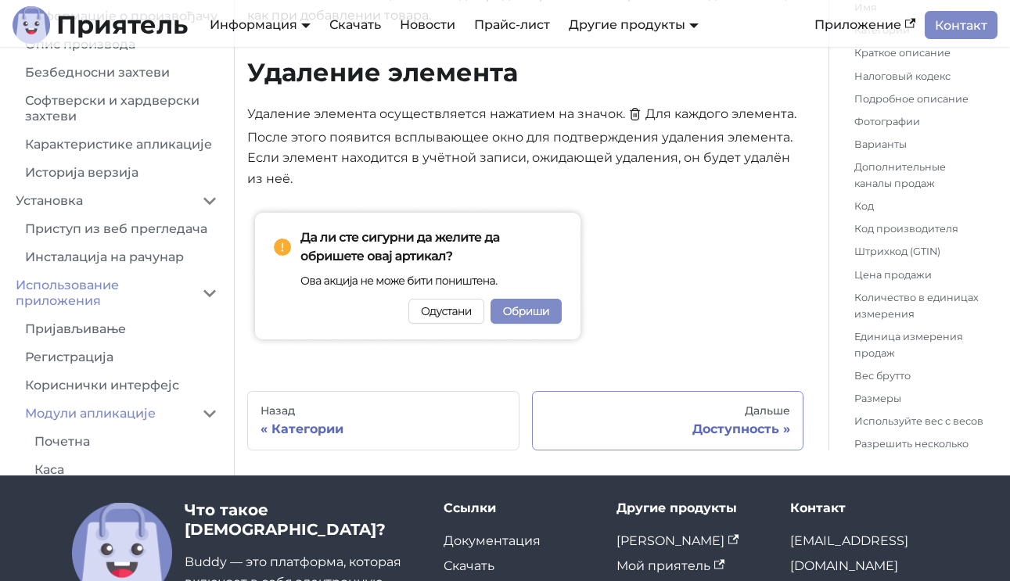
click at [645, 404] on div "Дальше" at bounding box center [668, 411] width 246 height 14
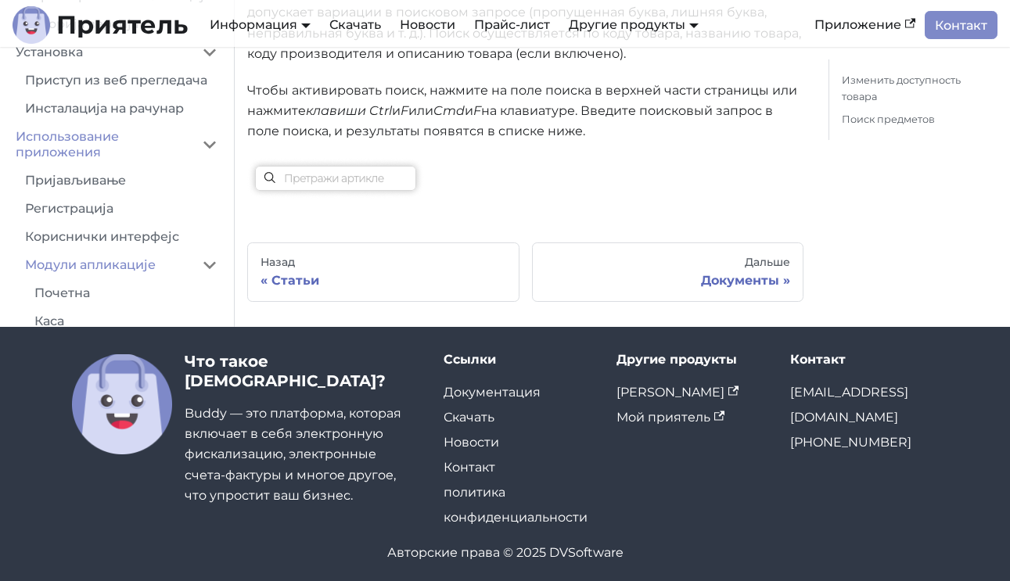
scroll to position [958, 0]
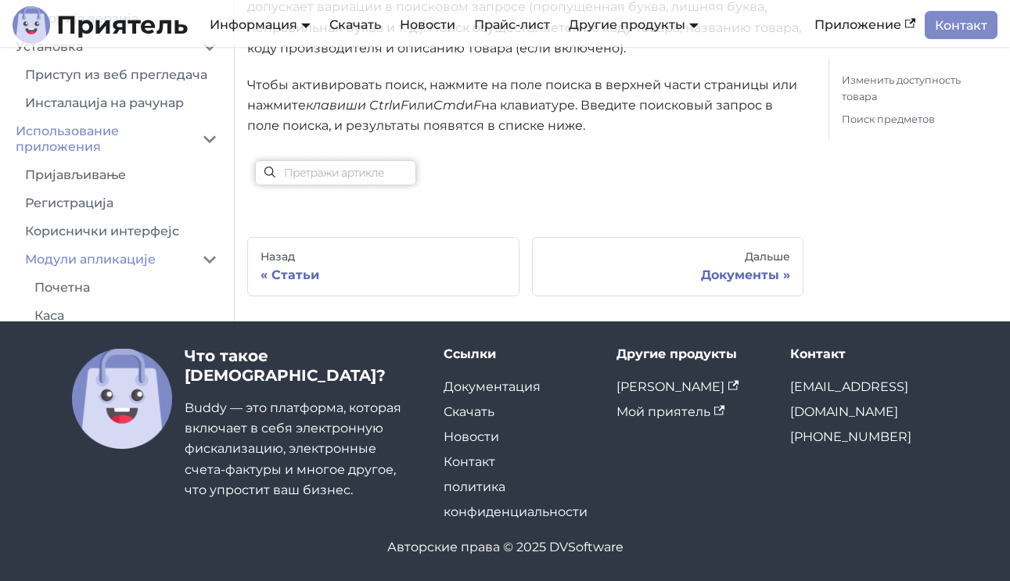
click at [658, 271] on div "Документы" at bounding box center [668, 275] width 246 height 16
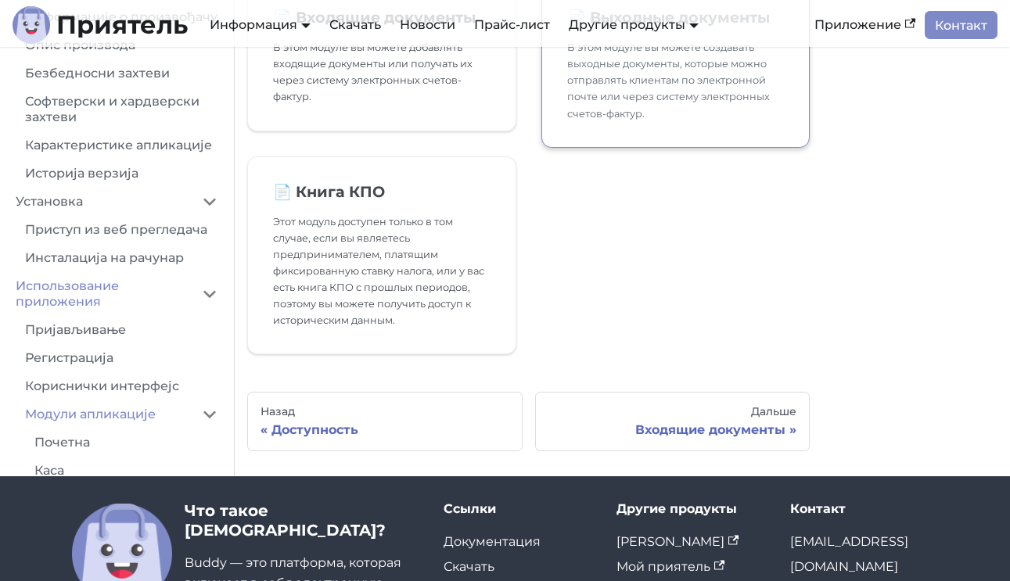
scroll to position [185, 0]
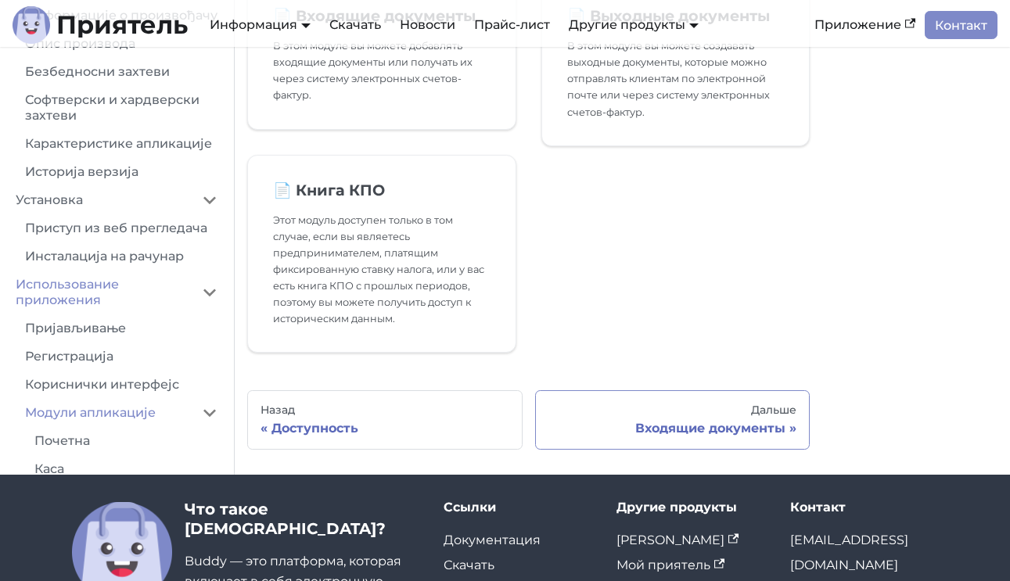
click at [692, 407] on div "Дальше" at bounding box center [672, 411] width 249 height 14
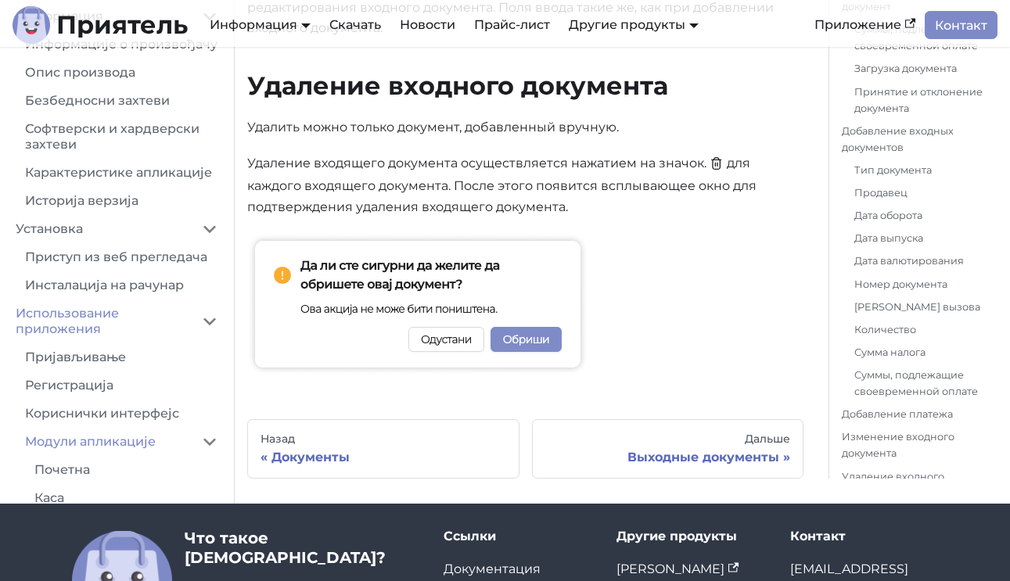
scroll to position [5135, 0]
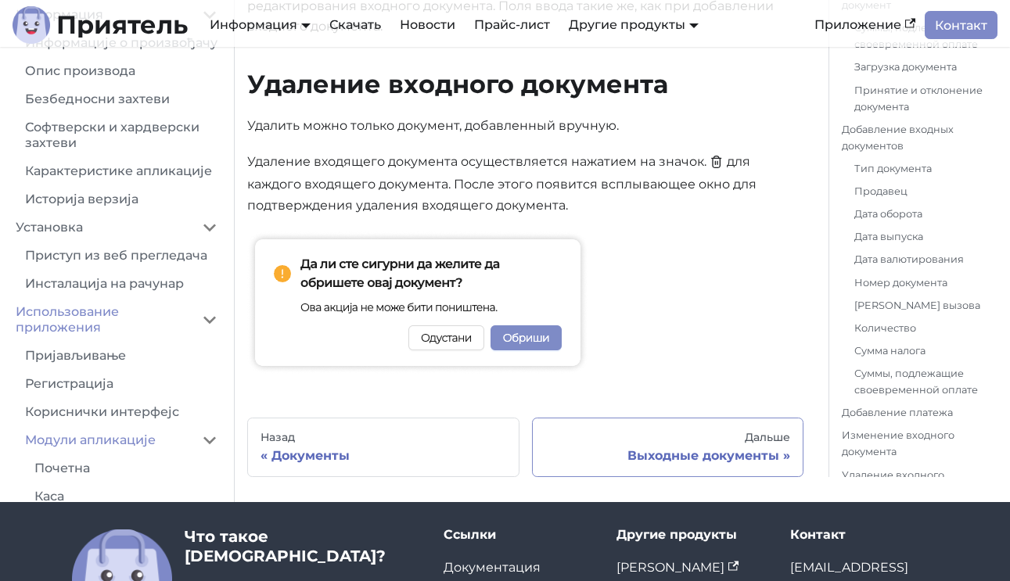
click at [648, 431] on div "Дальше" at bounding box center [668, 438] width 246 height 14
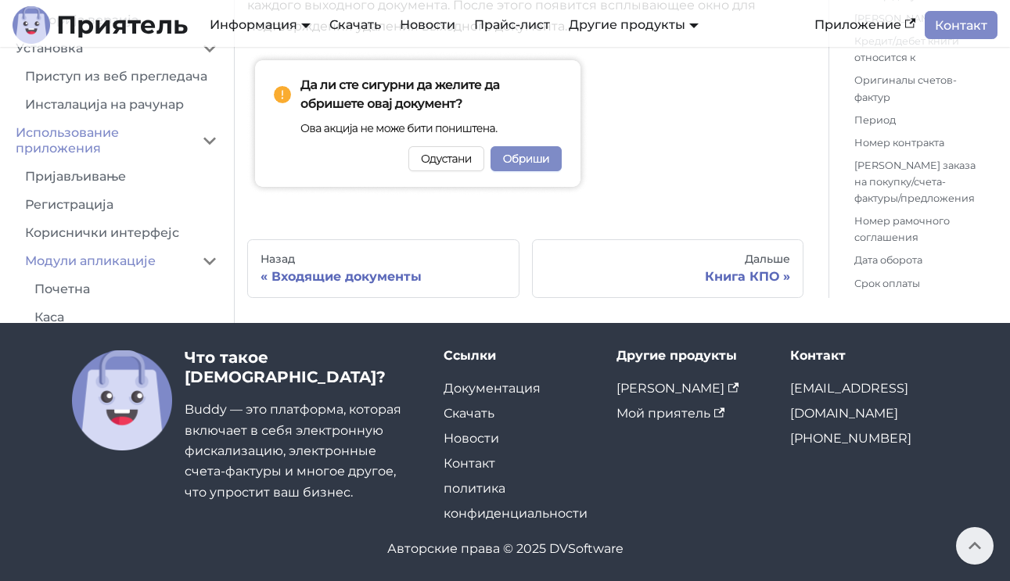
scroll to position [7105, 0]
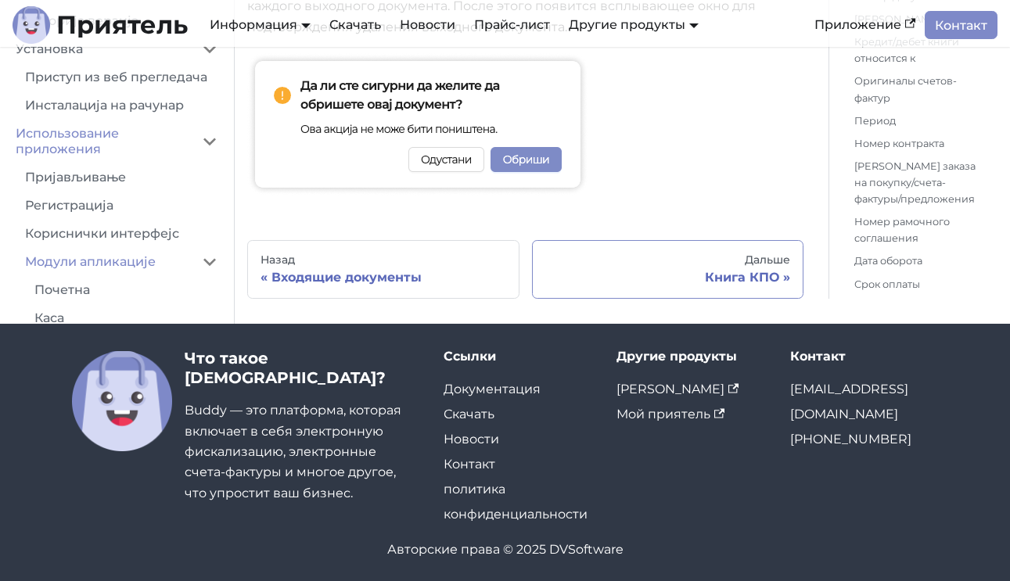
click at [669, 253] on div "Дальше" at bounding box center [668, 260] width 246 height 14
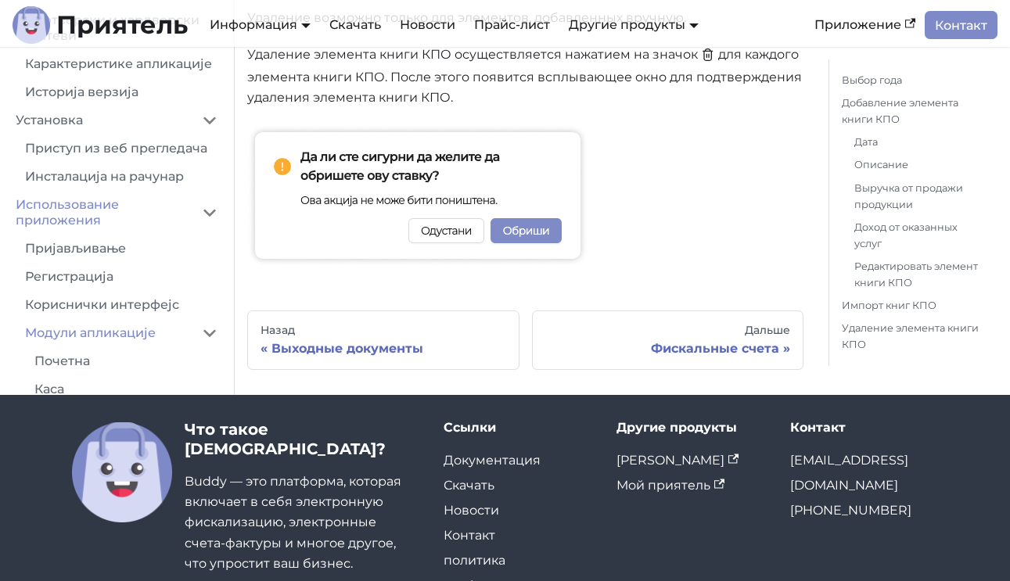
scroll to position [1959, 0]
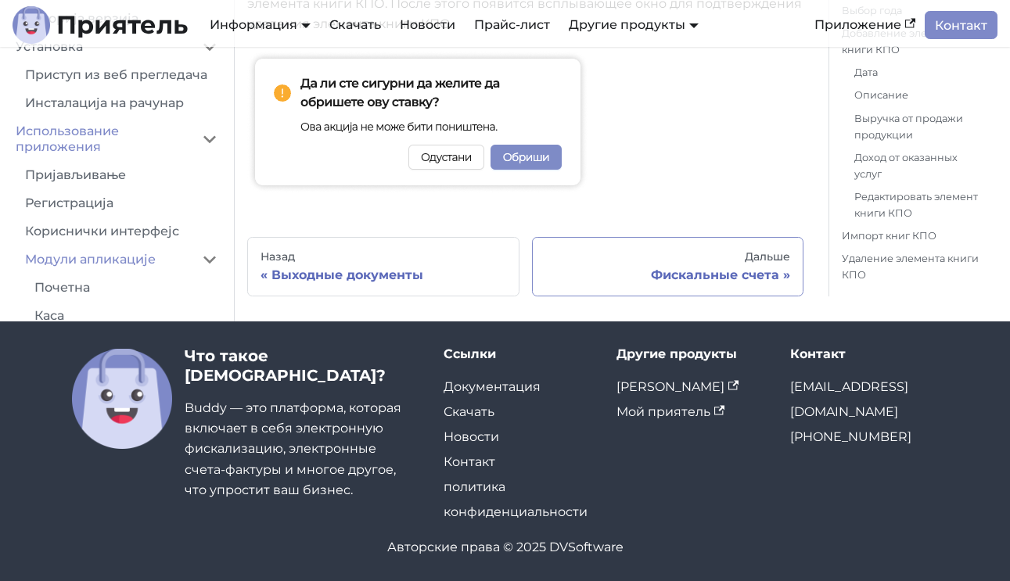
click at [651, 274] on font "Фискальные счета" at bounding box center [715, 274] width 128 height 15
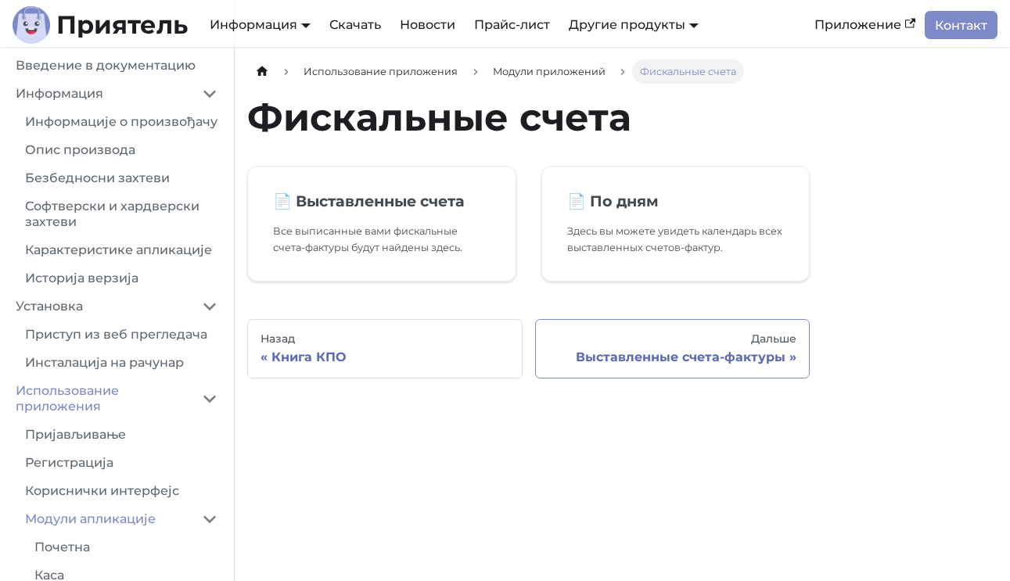
click at [639, 346] on link "Дальше Выставленные счета-фактуры" at bounding box center [672, 348] width 275 height 59
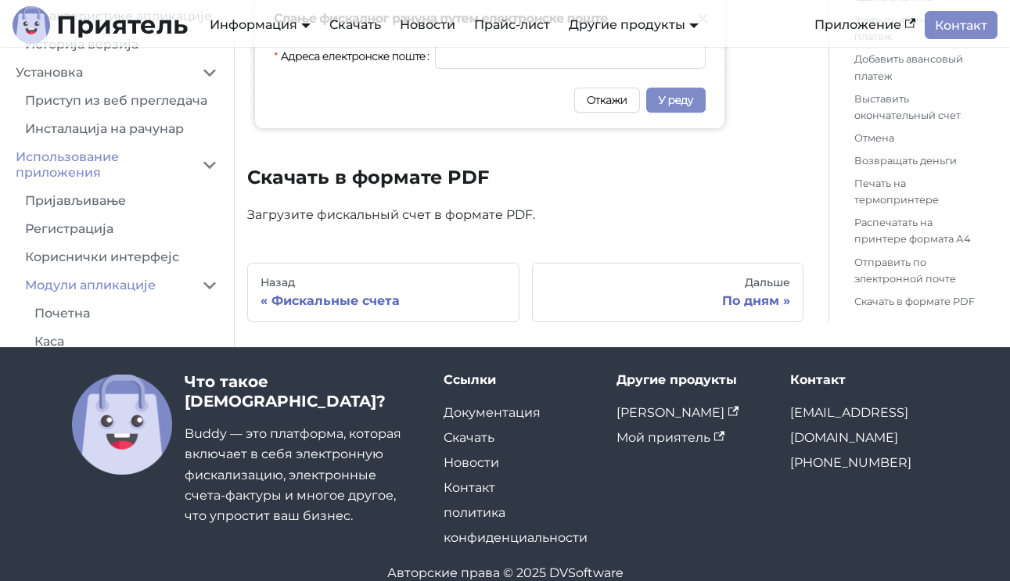
scroll to position [3971, 0]
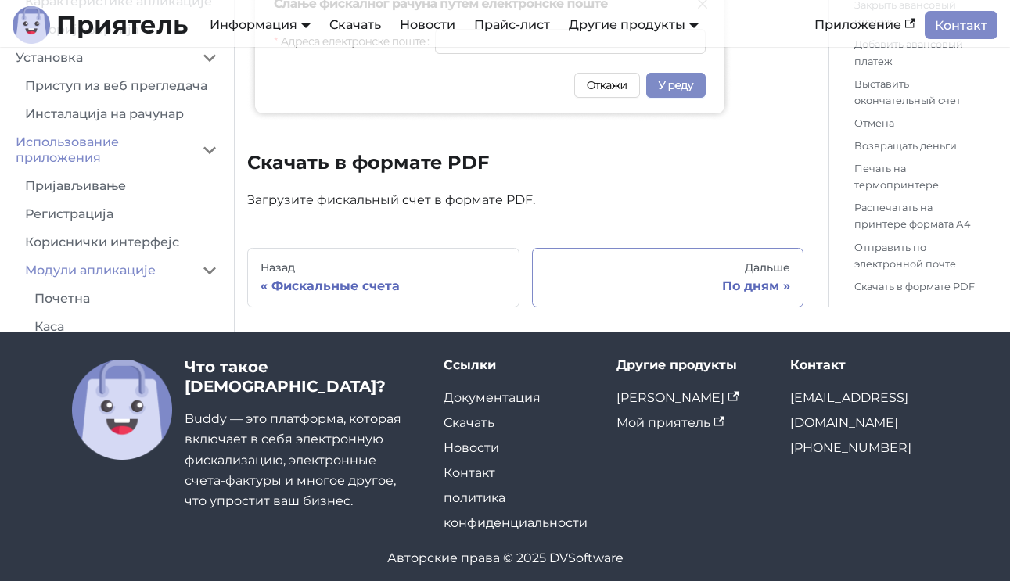
click at [640, 278] on div "По дням" at bounding box center [668, 286] width 246 height 16
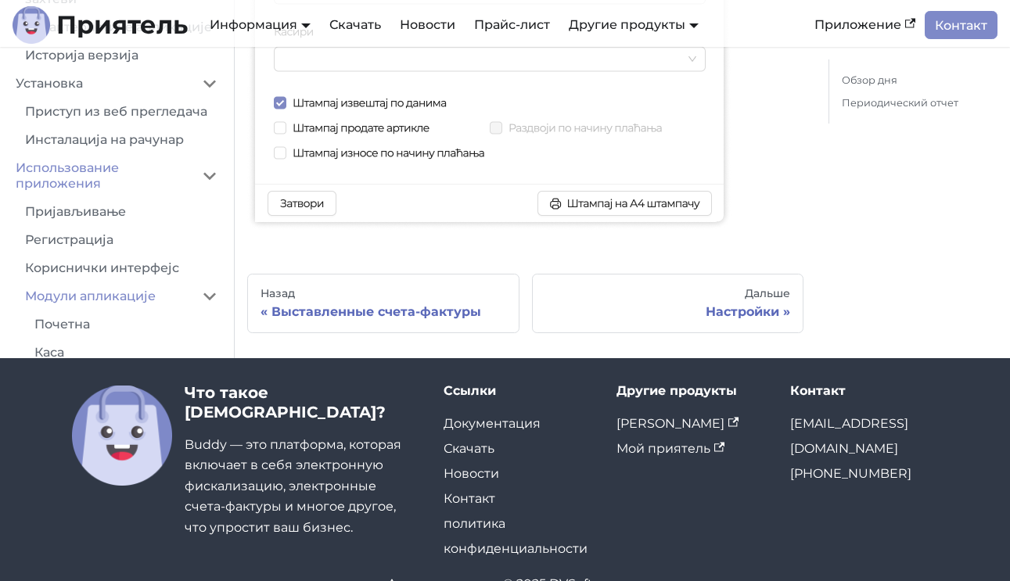
scroll to position [1447, 0]
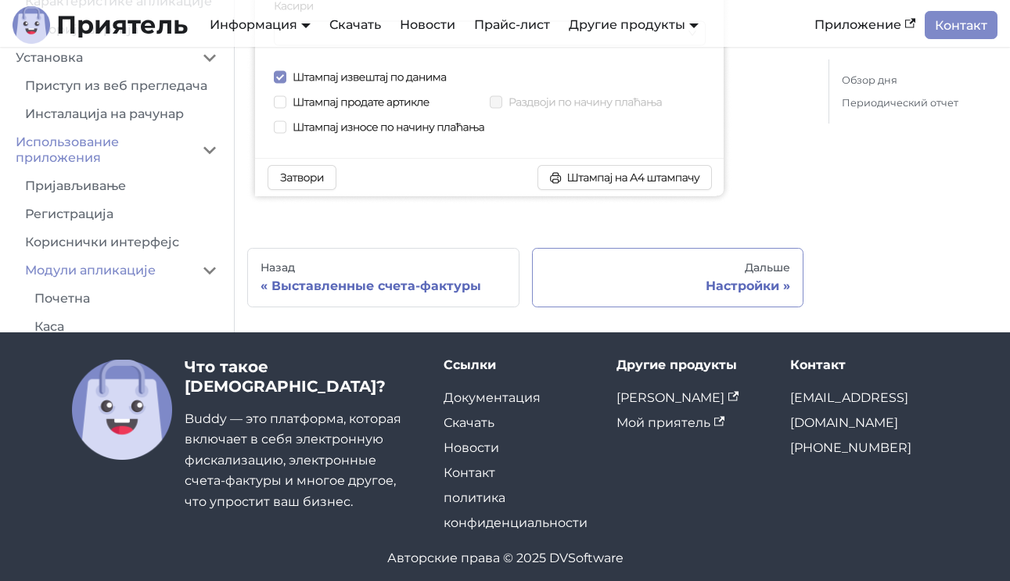
click at [638, 259] on link "Дальше Настройки" at bounding box center [668, 277] width 272 height 59
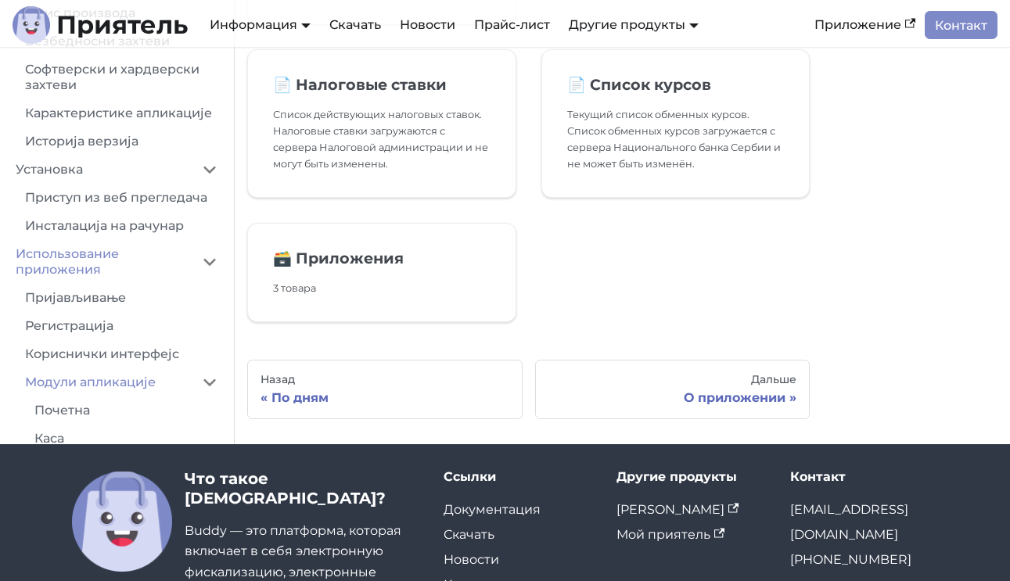
scroll to position [1013, 0]
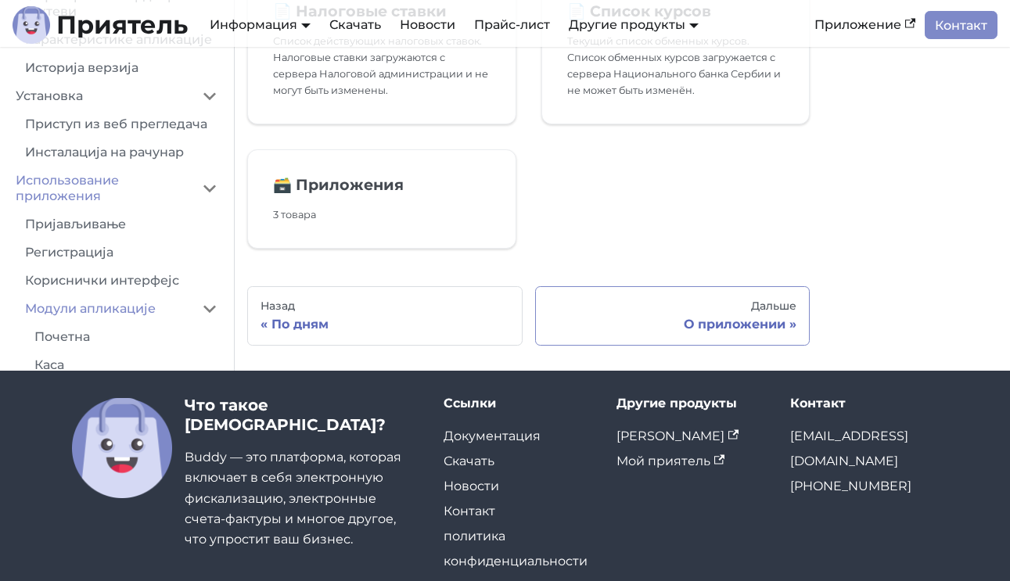
click at [655, 321] on div "О приложении" at bounding box center [672, 325] width 249 height 16
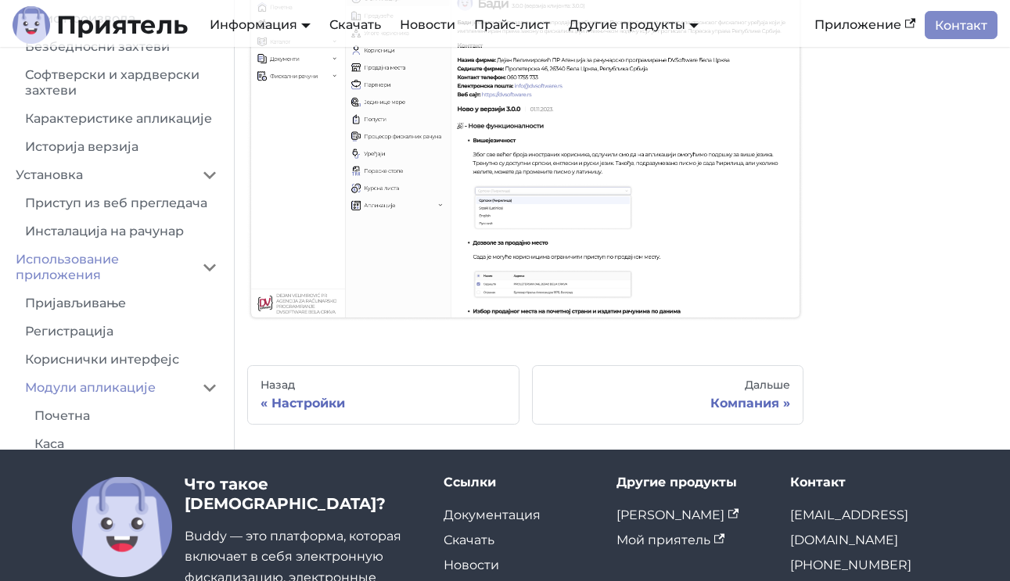
scroll to position [405, 0]
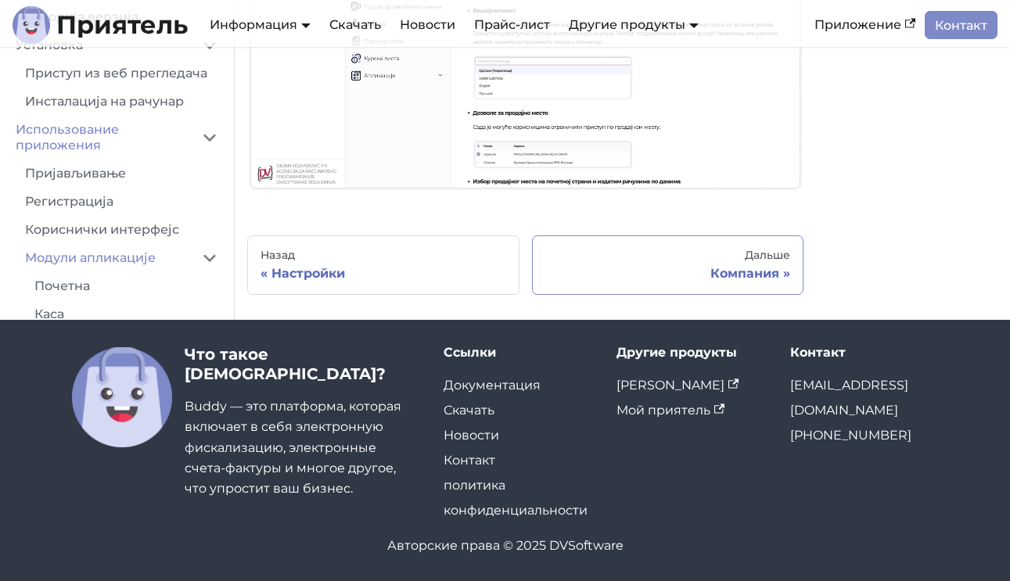
click at [600, 244] on link "Дальше Компания" at bounding box center [668, 264] width 272 height 59
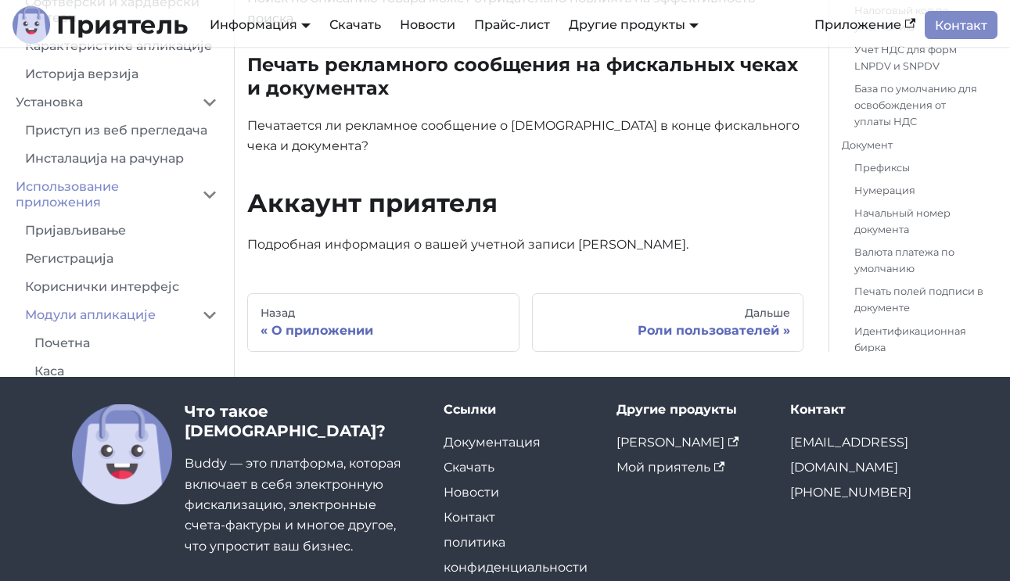
scroll to position [4758, 0]
